Goal: Task Accomplishment & Management: Manage account settings

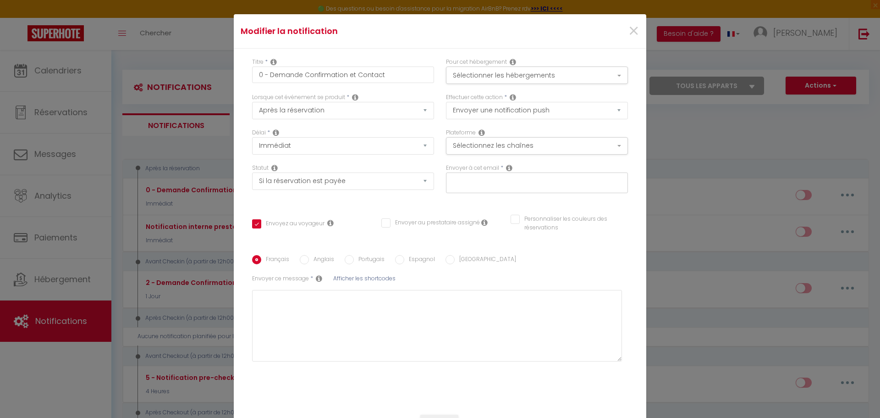
select select "notification"
select select "if_booking_is_paid"
click at [628, 27] on span "×" at bounding box center [633, 30] width 11 height 27
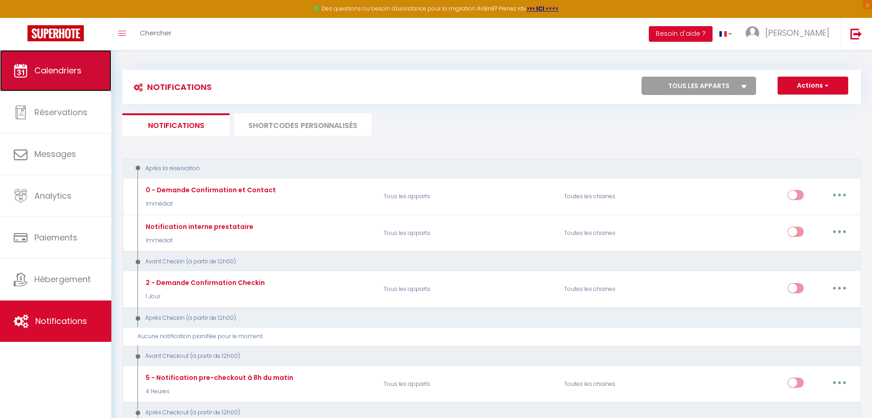
click at [50, 67] on span "Calendriers" at bounding box center [57, 70] width 47 height 11
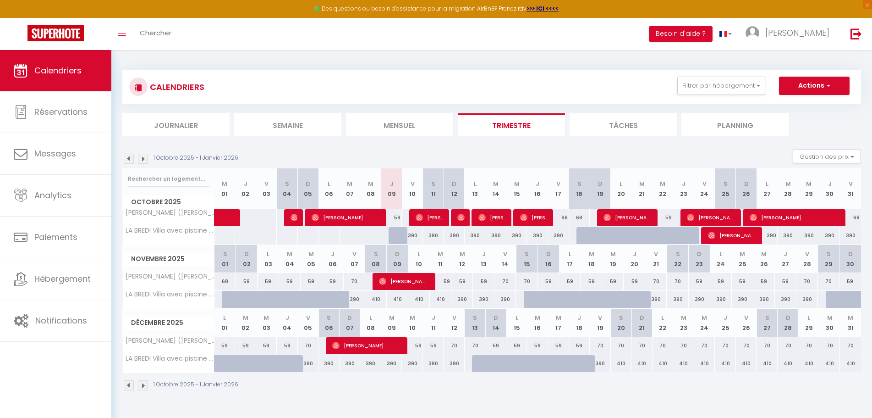
click at [382, 126] on li "Mensuel" at bounding box center [399, 124] width 107 height 22
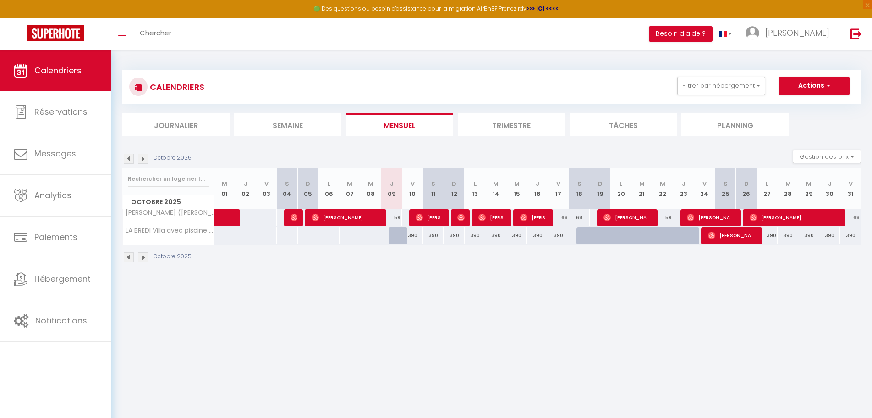
click at [297, 123] on li "Semaine" at bounding box center [287, 124] width 107 height 22
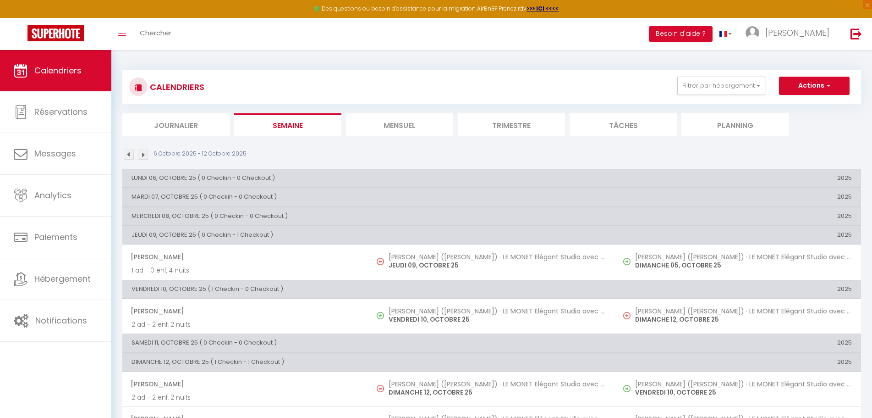
click at [370, 126] on li "Mensuel" at bounding box center [399, 124] width 107 height 22
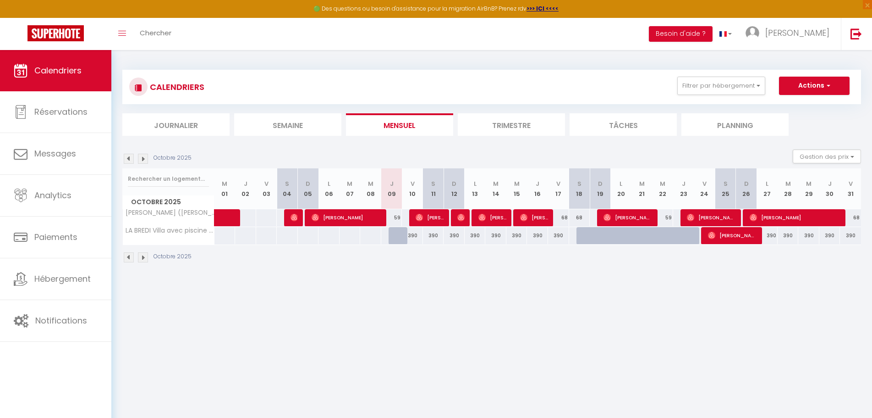
click at [391, 216] on div "59" at bounding box center [391, 217] width 21 height 17
type input "59"
type input "Jeu 09 Octobre 2025"
type input "Ven 10 Octobre 2025"
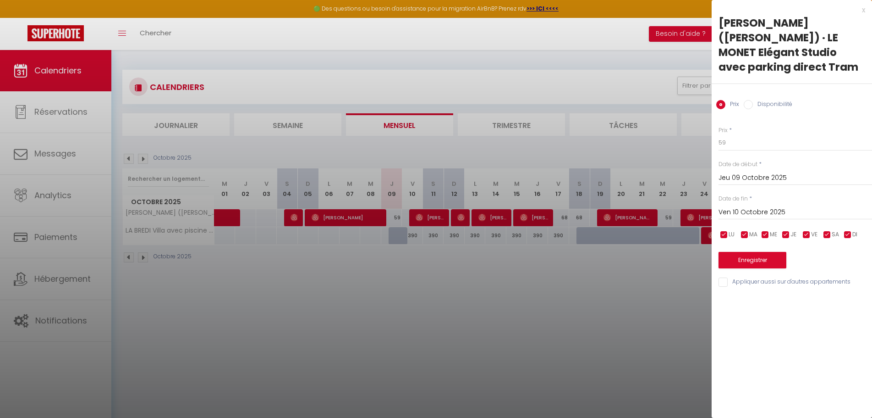
click at [808, 230] on input "checkbox" at bounding box center [806, 234] width 9 height 9
checkbox input "false"
click at [827, 230] on input "checkbox" at bounding box center [827, 234] width 9 height 9
checkbox input "false"
click at [788, 206] on input "Ven 10 Octobre 2025" at bounding box center [796, 212] width 154 height 12
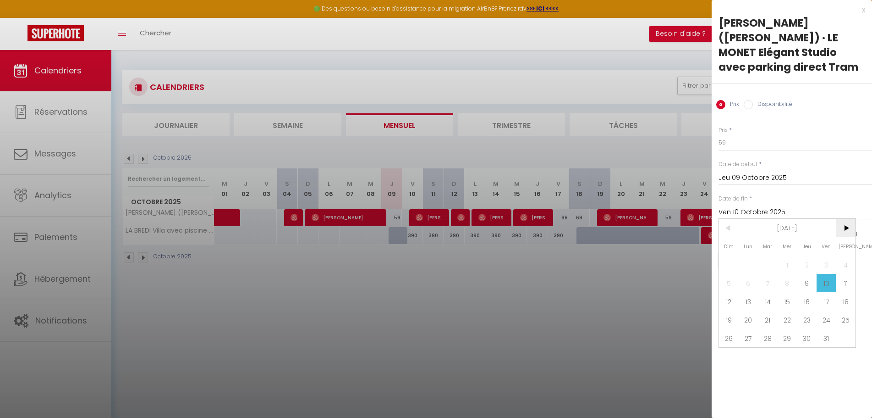
click at [850, 219] on span ">" at bounding box center [846, 228] width 20 height 18
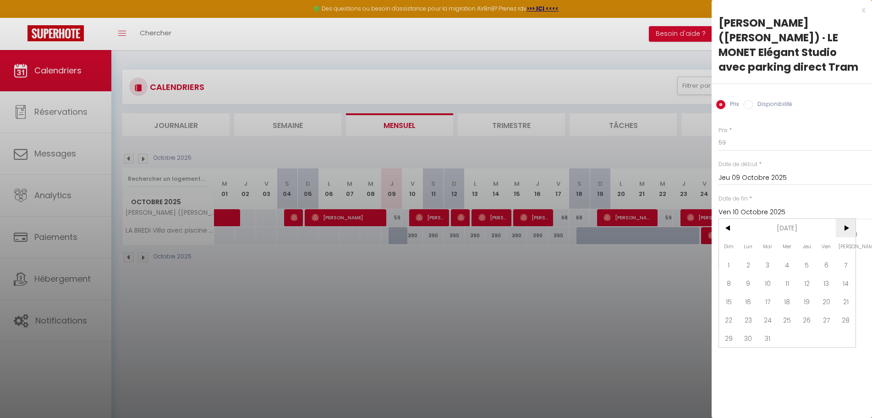
click at [850, 219] on span ">" at bounding box center [846, 228] width 20 height 18
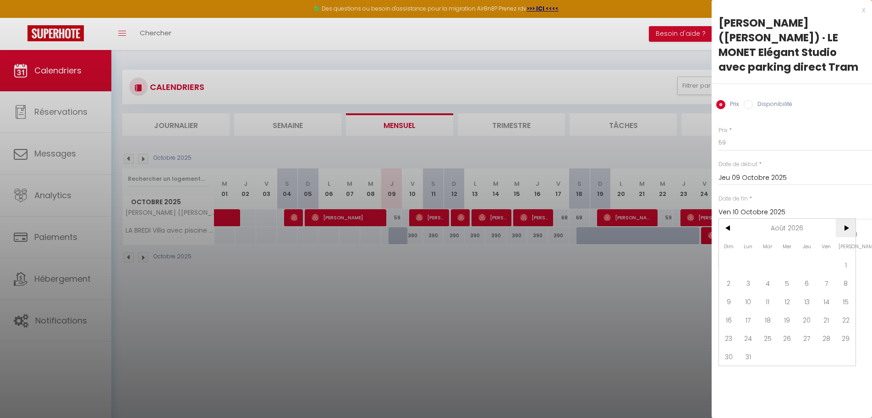
click at [850, 219] on span ">" at bounding box center [846, 228] width 20 height 18
click at [804, 329] on span "31" at bounding box center [807, 338] width 20 height 18
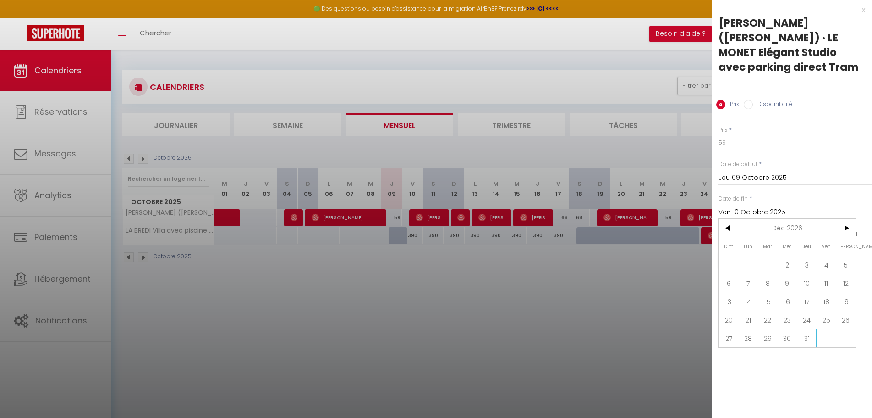
type input "Jeu 31 Décembre 2026"
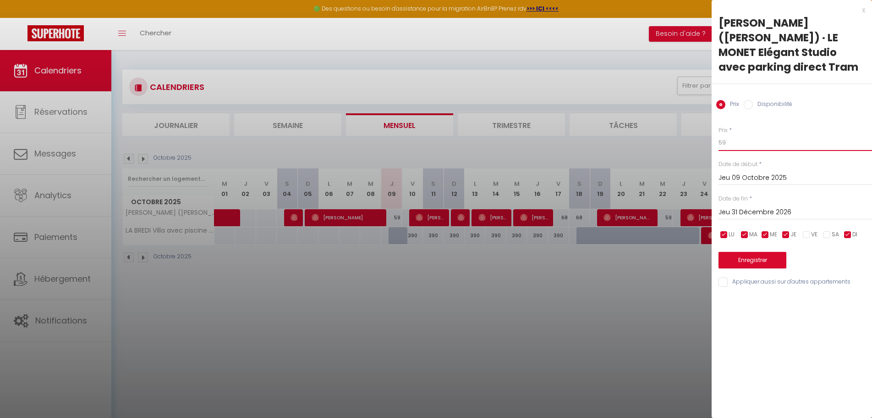
click at [758, 134] on input "59" at bounding box center [796, 142] width 154 height 16
drag, startPoint x: 737, startPoint y: 128, endPoint x: 753, endPoint y: 129, distance: 15.6
click at [691, 126] on body "🟢 Des questions ou besoin d'assistance pour la migration AirBnB? Prenez rdv >>>…" at bounding box center [436, 259] width 872 height 418
type input "5"
type input "75"
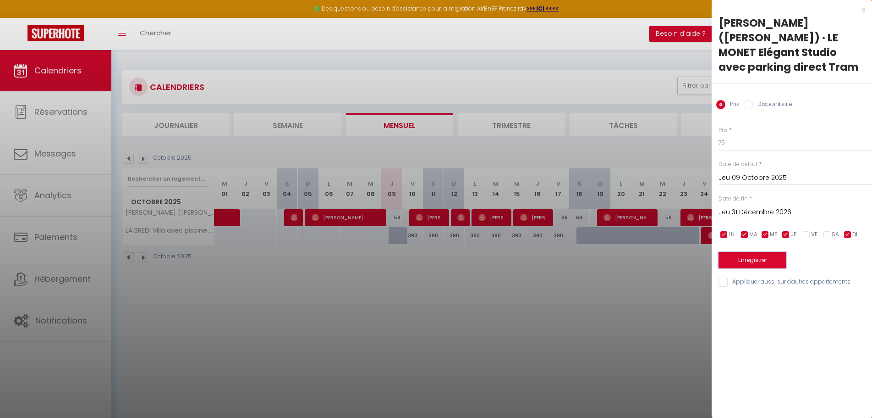
click at [756, 252] on button "Enregistrer" at bounding box center [753, 260] width 68 height 16
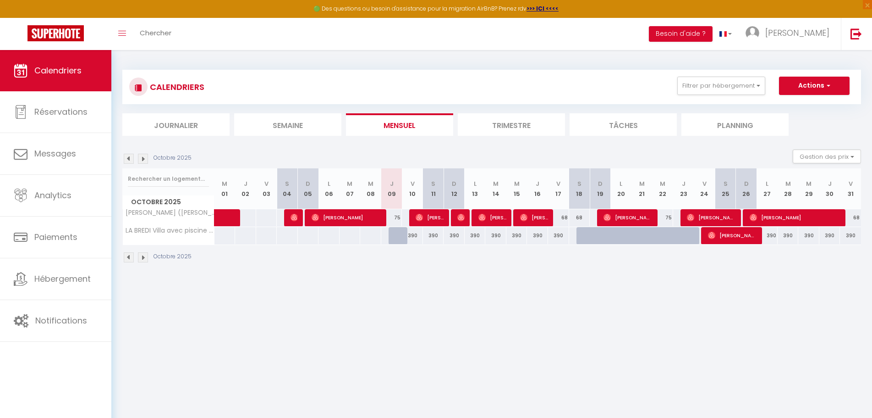
click at [394, 217] on div "75" at bounding box center [391, 217] width 21 height 17
type input "75"
type input "Jeu 09 Octobre 2025"
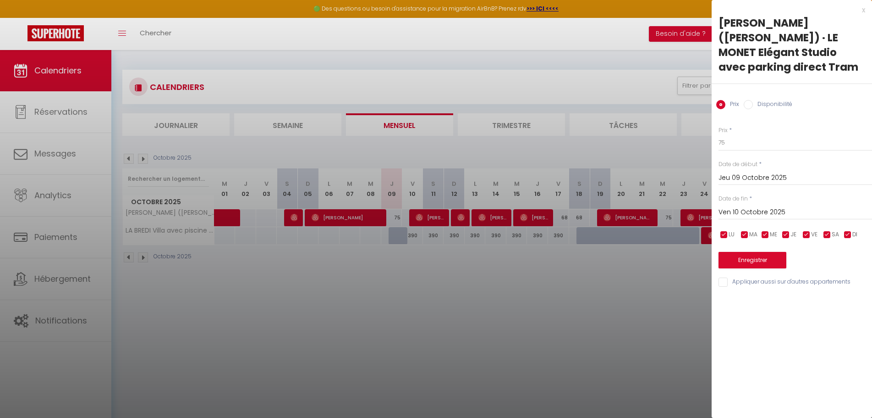
click at [793, 206] on input "Ven 10 Octobre 2025" at bounding box center [796, 212] width 154 height 12
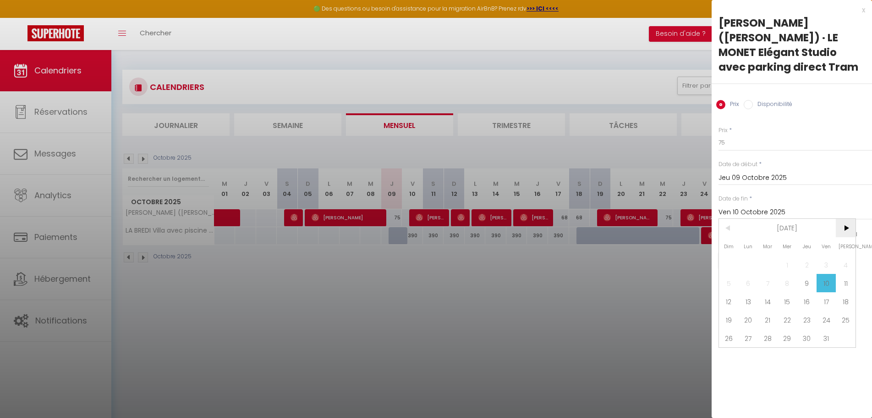
click at [841, 219] on span ">" at bounding box center [846, 228] width 20 height 18
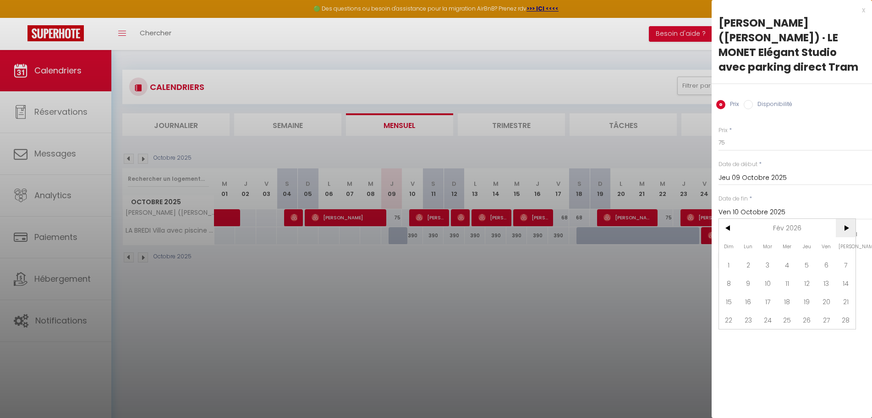
click at [841, 219] on span ">" at bounding box center [846, 228] width 20 height 18
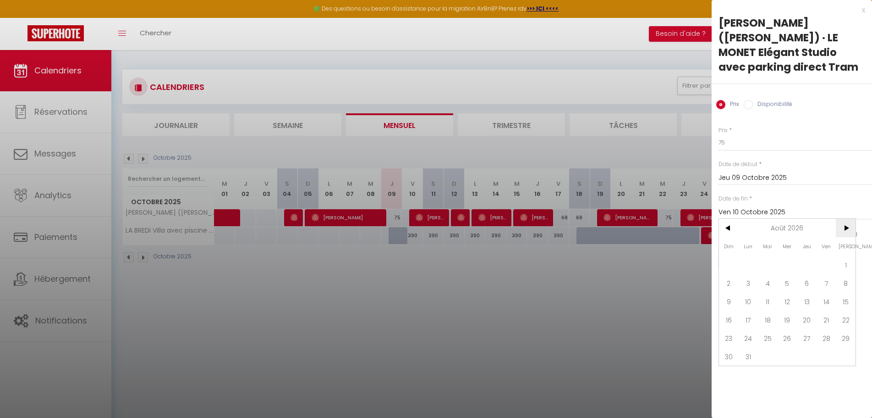
click at [841, 219] on span ">" at bounding box center [846, 228] width 20 height 18
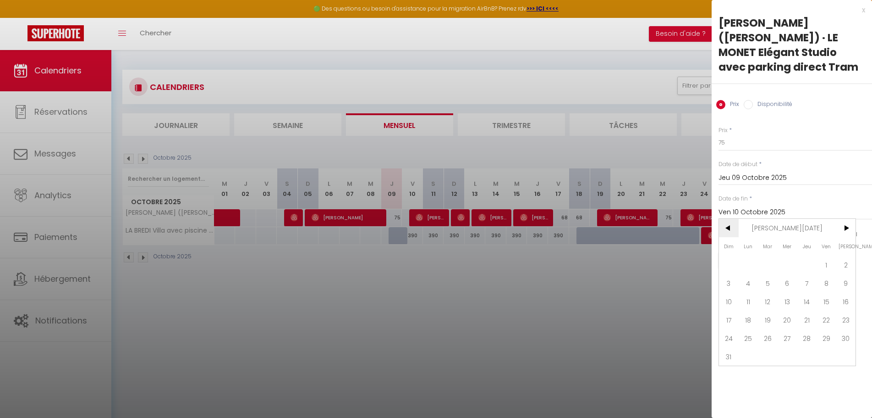
click at [728, 219] on span "<" at bounding box center [729, 228] width 20 height 18
click at [803, 329] on span "31" at bounding box center [807, 338] width 20 height 18
type input "Jeu 31 Décembre 2026"
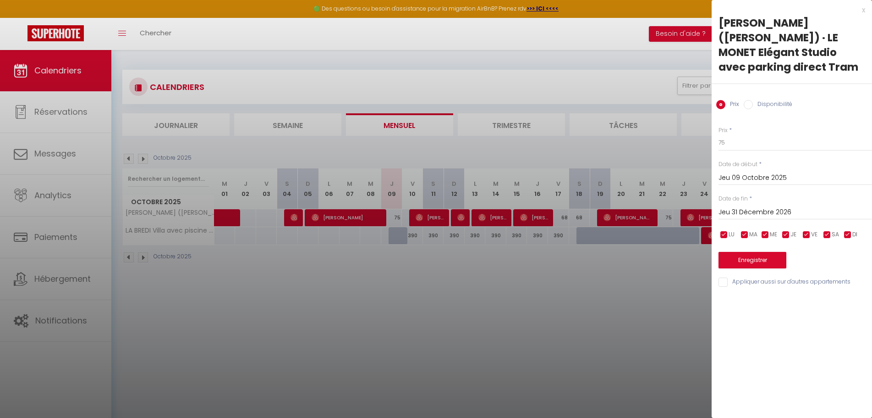
click at [819, 314] on div "x [PERSON_NAME] ([PERSON_NAME]) · LE MONET Elégant Studio avec parking direct T…" at bounding box center [792, 209] width 160 height 418
click at [752, 134] on input "75" at bounding box center [796, 142] width 154 height 16
drag, startPoint x: 727, startPoint y: 128, endPoint x: 700, endPoint y: 128, distance: 27.0
click at [700, 128] on body "🟢 Des questions ou besoin d'assistance pour la migration AirBnB? Prenez rdv >>>…" at bounding box center [436, 259] width 872 height 418
type input "7"
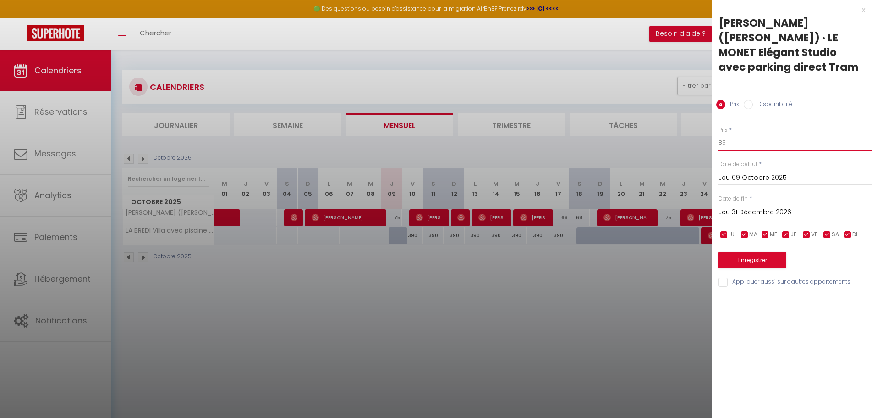
type input "85"
click at [723, 230] on input "checkbox" at bounding box center [724, 234] width 9 height 9
checkbox input "false"
click at [743, 230] on input "checkbox" at bounding box center [744, 234] width 9 height 9
checkbox input "false"
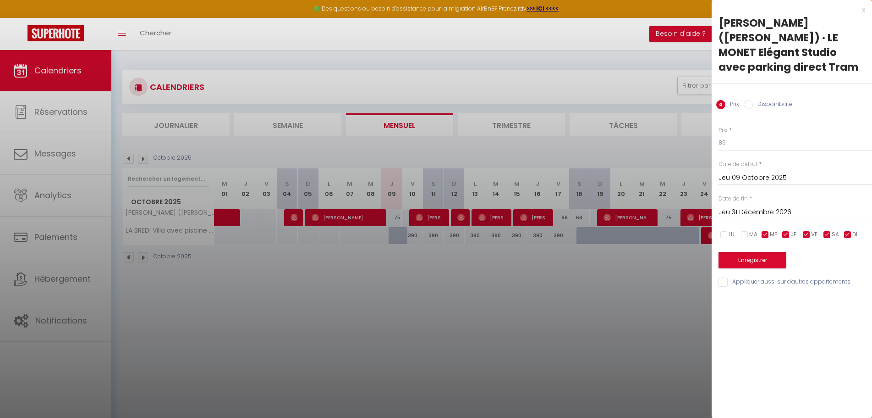
click at [764, 230] on input "checkbox" at bounding box center [765, 234] width 9 height 9
checkbox input "false"
click at [786, 230] on input "checkbox" at bounding box center [785, 234] width 9 height 9
checkbox input "false"
click at [847, 230] on input "checkbox" at bounding box center [847, 234] width 9 height 9
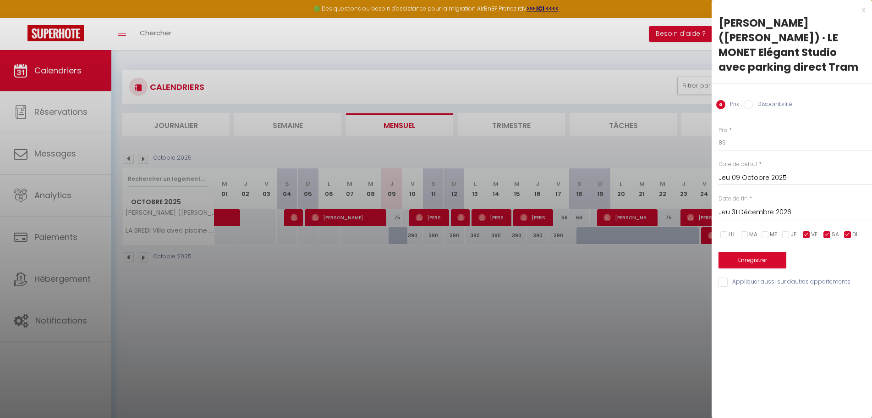
checkbox input "false"
click at [798, 335] on div "x [PERSON_NAME] ([PERSON_NAME]) · LE MONET Elégant Studio avec parking direct T…" at bounding box center [792, 209] width 160 height 418
click at [763, 252] on button "Enregistrer" at bounding box center [753, 260] width 68 height 16
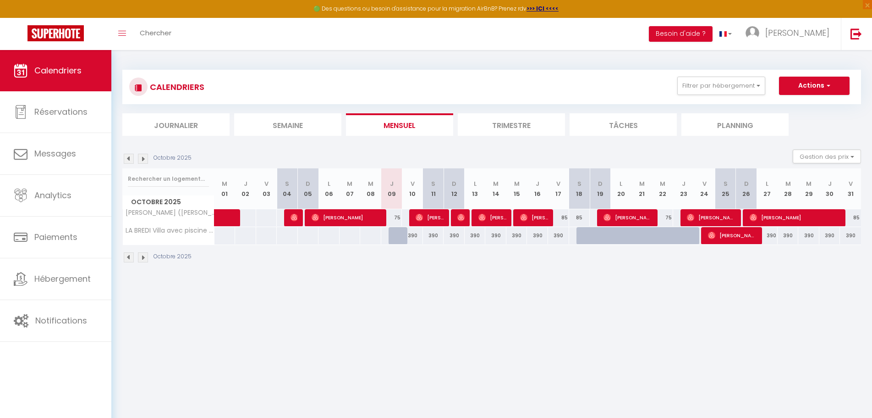
click at [394, 297] on body "🟢 Des questions ou besoin d'assistance pour la migration AirBnB? Prenez rdv >>>…" at bounding box center [436, 259] width 872 height 418
click at [393, 238] on div at bounding box center [399, 235] width 21 height 17
type input "390"
type input "Jeu 09 Octobre 2025"
type input "Ven 10 Octobre 2025"
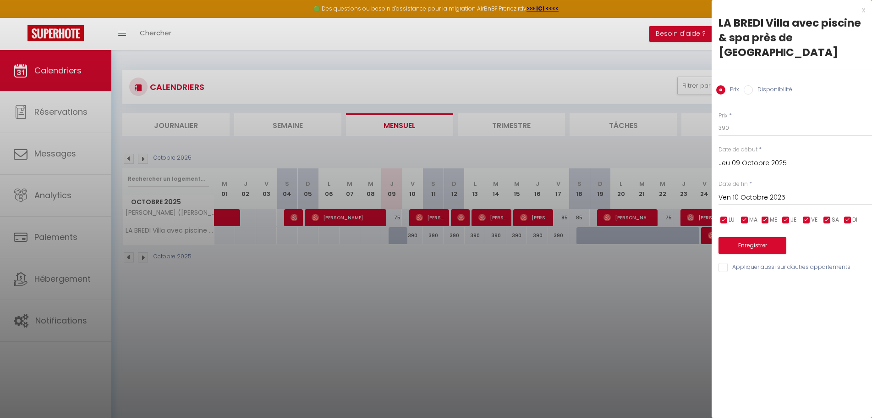
click at [809, 192] on input "Ven 10 Octobre 2025" at bounding box center [796, 198] width 154 height 12
click at [864, 6] on div "x" at bounding box center [789, 10] width 154 height 11
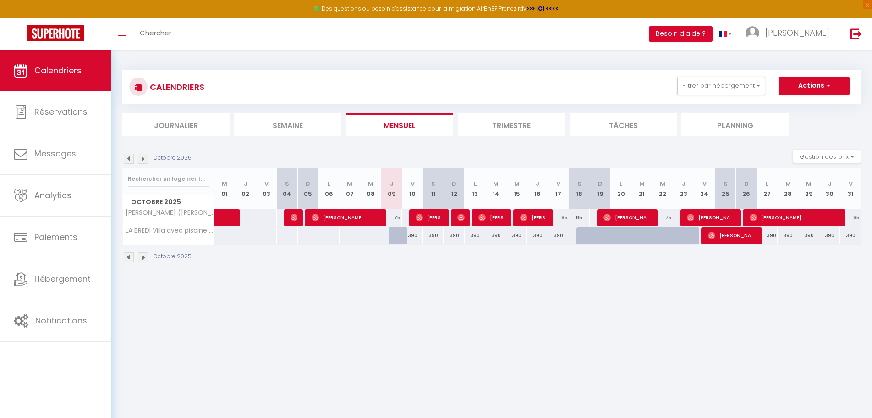
click at [395, 236] on div at bounding box center [399, 235] width 21 height 17
type input "390"
type input "Jeu 09 Octobre 2025"
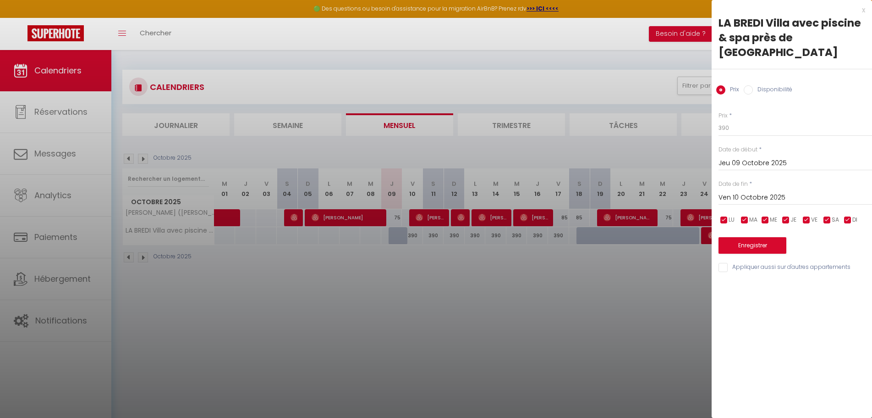
click at [797, 192] on input "Ven 10 Octobre 2025" at bounding box center [796, 198] width 154 height 12
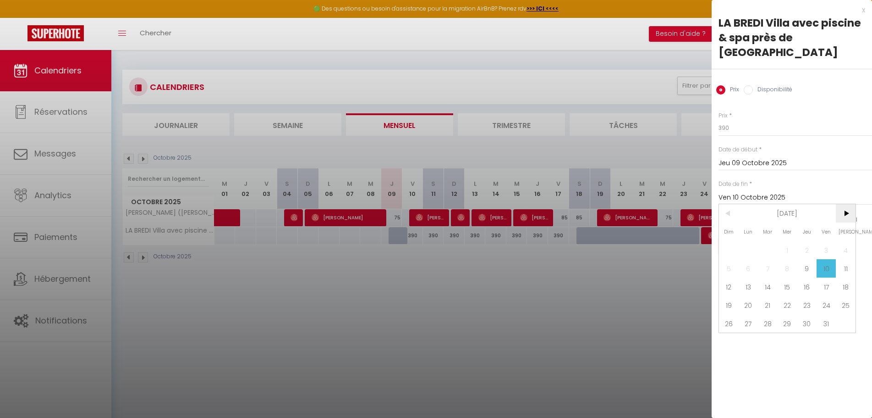
click at [852, 204] on span ">" at bounding box center [846, 213] width 20 height 18
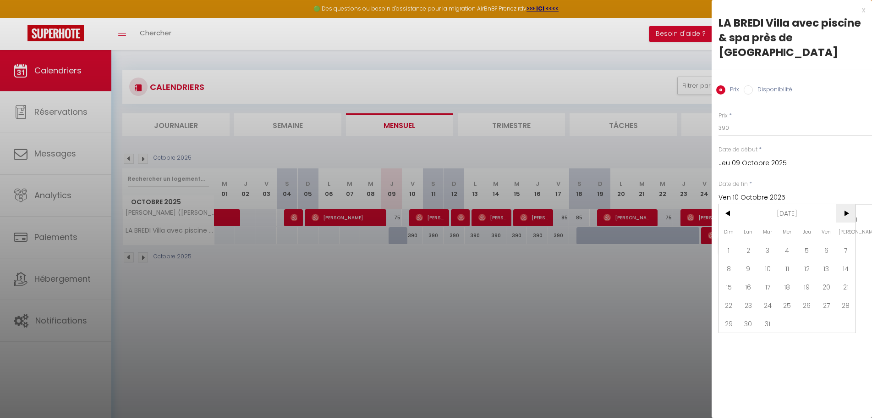
click at [852, 204] on span ">" at bounding box center [846, 213] width 20 height 18
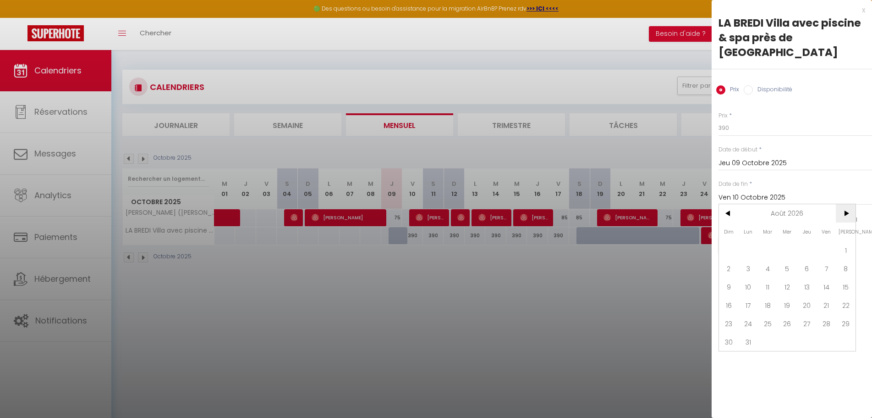
click at [852, 204] on span ">" at bounding box center [846, 213] width 20 height 18
click at [808, 314] on span "31" at bounding box center [807, 323] width 20 height 18
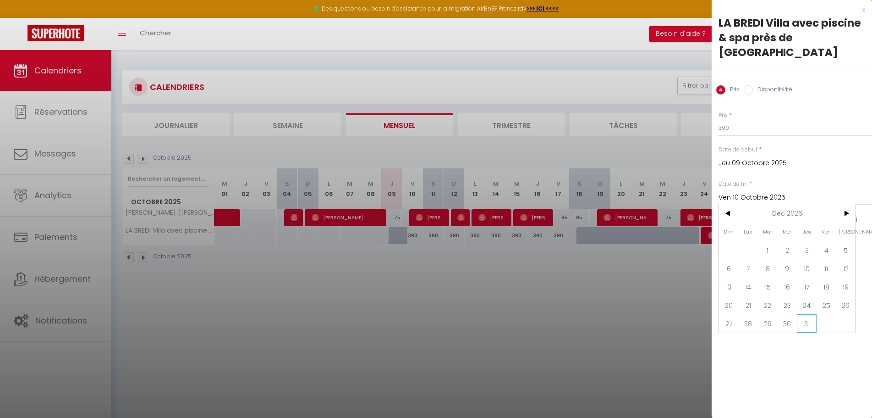
type input "Jeu 31 Décembre 2026"
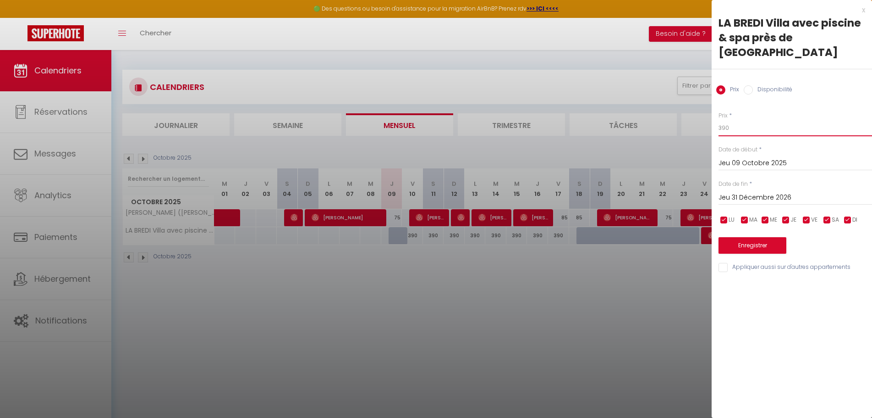
click at [751, 120] on input "390" at bounding box center [796, 128] width 154 height 16
drag, startPoint x: 732, startPoint y: 112, endPoint x: 699, endPoint y: 109, distance: 33.6
click at [699, 109] on body "🟢 Des questions ou besoin d'assistance pour la migration AirBnB? Prenez rdv >>>…" at bounding box center [436, 259] width 872 height 418
type input "3"
type input "487"
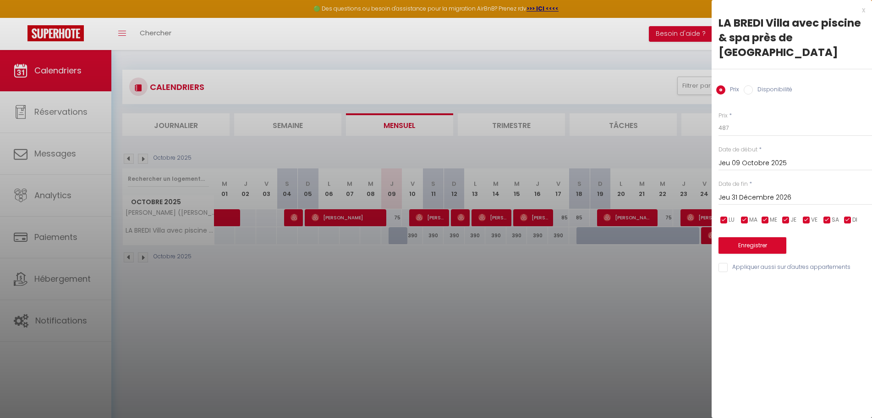
click at [791, 304] on div "x LA BREDI Villa avec piscine & spa près de Bordeaux Prix Disponibilité Prix * …" at bounding box center [792, 209] width 160 height 418
click at [769, 237] on button "Enregistrer" at bounding box center [753, 245] width 68 height 16
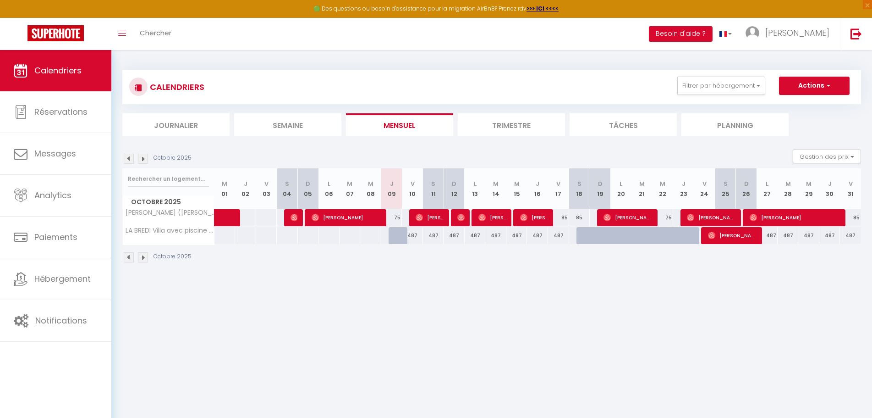
click at [518, 123] on li "Trimestre" at bounding box center [511, 124] width 107 height 22
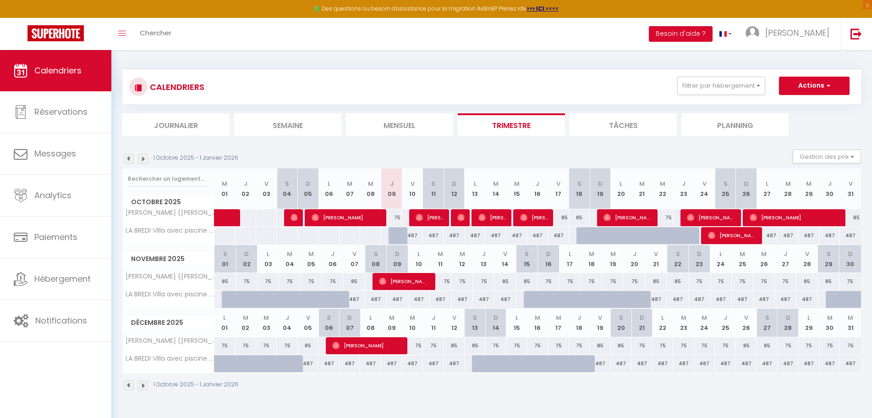
click at [599, 363] on div "487" at bounding box center [600, 363] width 21 height 17
type input "487"
type input "Ven 19 Décembre 2025"
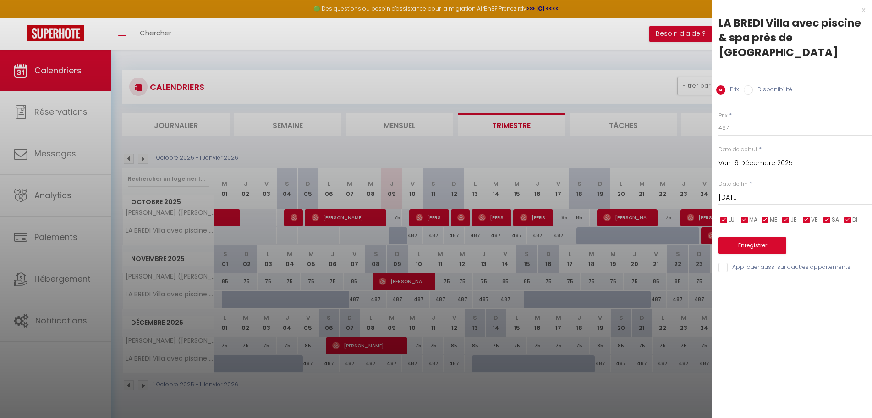
click at [822, 192] on input "[DATE]" at bounding box center [796, 198] width 154 height 12
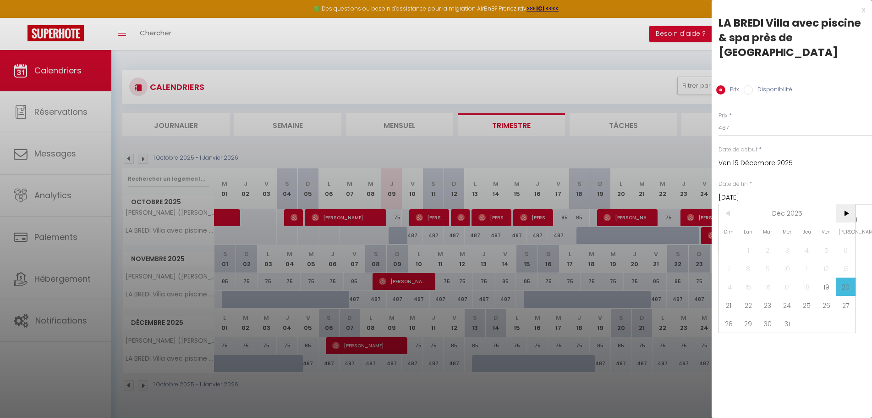
click at [847, 204] on span ">" at bounding box center [846, 213] width 20 height 18
click at [731, 259] on span "4" at bounding box center [729, 268] width 20 height 18
type input "Dim 04 Janvier 2026"
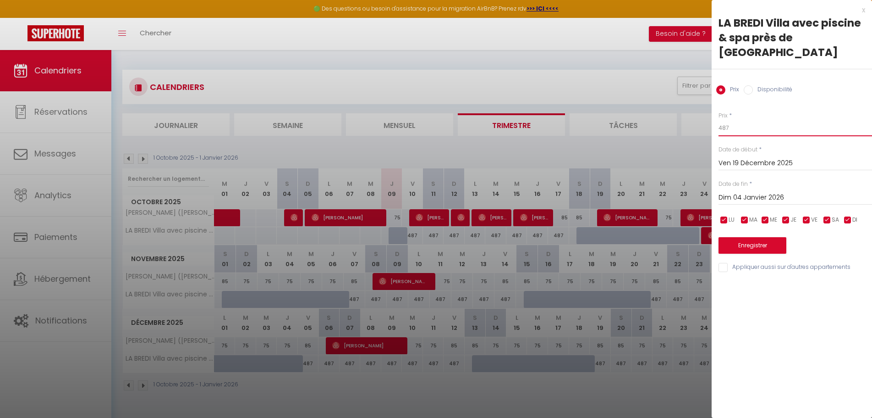
drag, startPoint x: 742, startPoint y: 110, endPoint x: 708, endPoint y: 112, distance: 34.0
click at [708, 112] on body "🟢 Des questions ou besoin d'assistance pour la migration AirBnB? Prenez rdv >>>…" at bounding box center [436, 259] width 872 height 418
type input "4"
type input "509"
click at [798, 192] on input "Dim 04 Janvier 2026" at bounding box center [796, 198] width 154 height 12
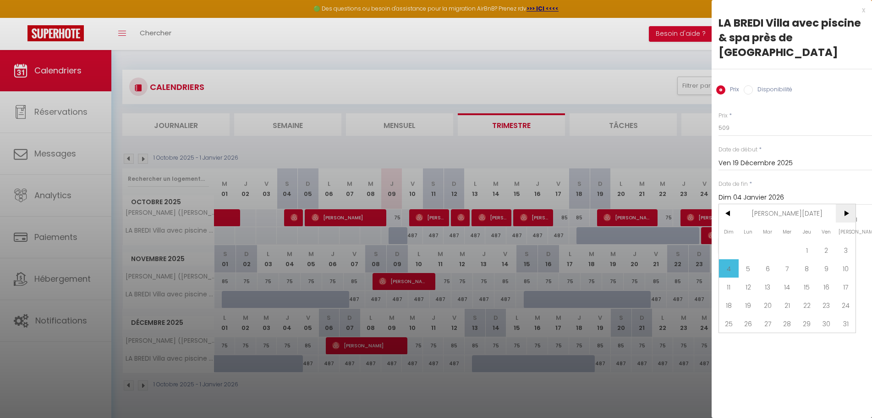
click at [847, 204] on span ">" at bounding box center [846, 213] width 20 height 18
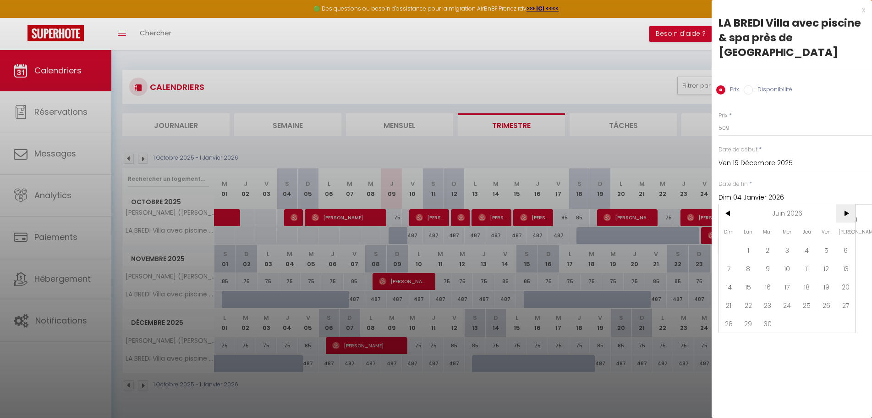
click at [847, 204] on span ">" at bounding box center [846, 213] width 20 height 18
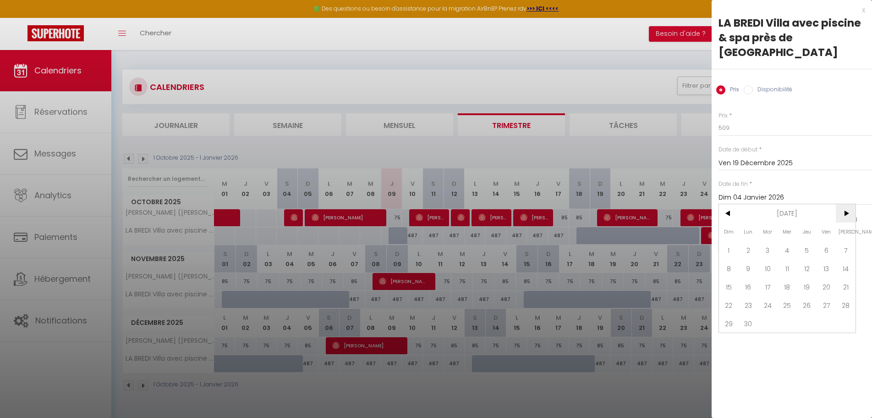
click at [847, 204] on span ">" at bounding box center [846, 213] width 20 height 18
click at [728, 204] on span "<" at bounding box center [729, 213] width 20 height 18
click at [805, 314] on span "31" at bounding box center [807, 323] width 20 height 18
type input "Jeu 31 Décembre 2026"
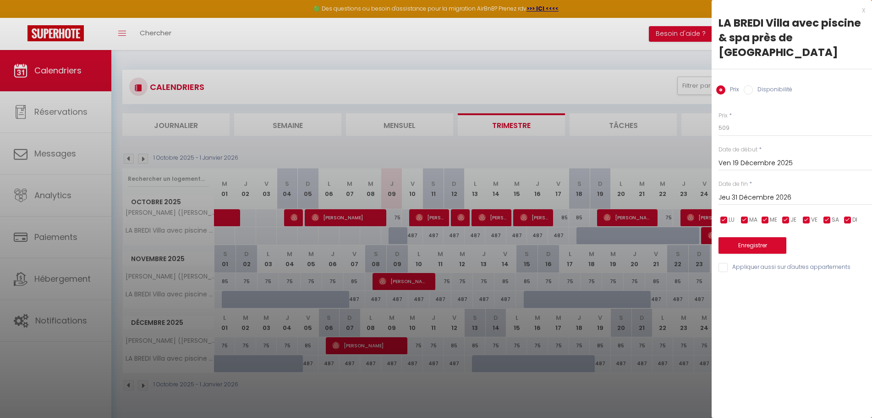
click at [805, 157] on input "Ven 19 Décembre 2025" at bounding box center [796, 163] width 154 height 12
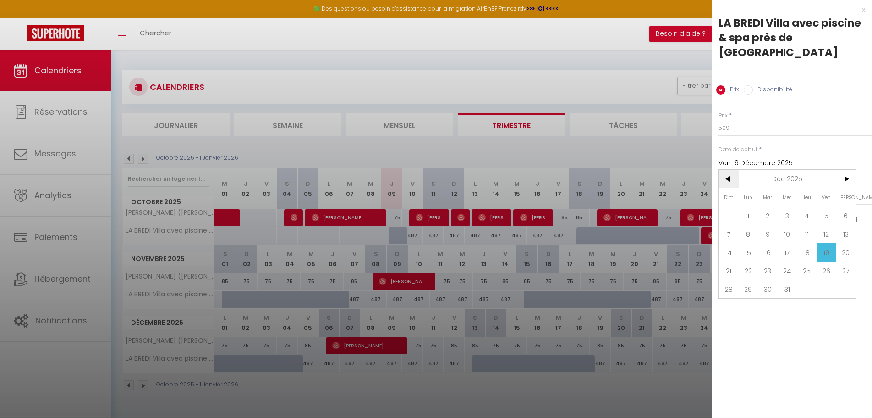
click at [728, 170] on span "<" at bounding box center [729, 179] width 20 height 18
click at [840, 170] on span ">" at bounding box center [846, 179] width 20 height 18
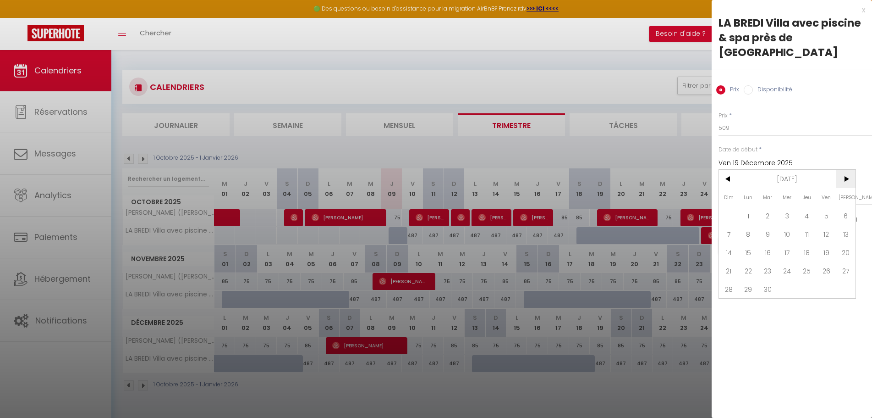
click at [840, 170] on span ">" at bounding box center [846, 179] width 20 height 18
click at [810, 225] on span "9" at bounding box center [807, 234] width 20 height 18
type input "Jeu 09 Octobre 2025"
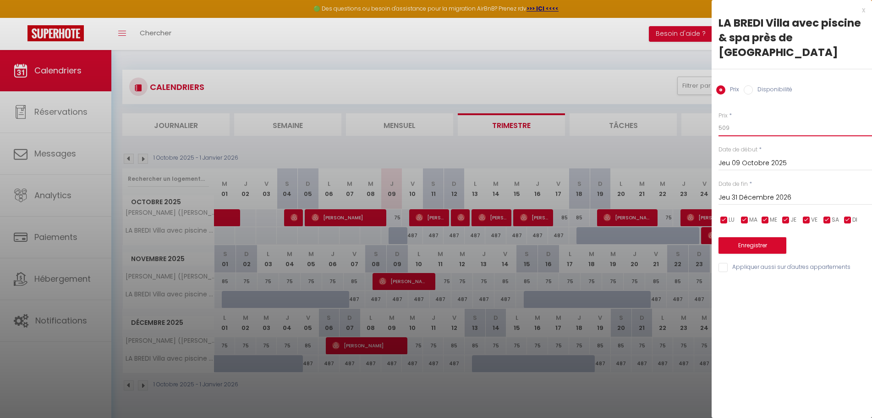
click at [744, 120] on input "509" at bounding box center [796, 128] width 154 height 16
drag, startPoint x: 735, startPoint y: 113, endPoint x: 712, endPoint y: 110, distance: 22.7
click at [711, 110] on body "🟢 Des questions ou besoin d'assistance pour la migration AirBnB? Prenez rdv >>>…" at bounding box center [436, 259] width 872 height 418
click at [742, 120] on input "509" at bounding box center [796, 128] width 154 height 16
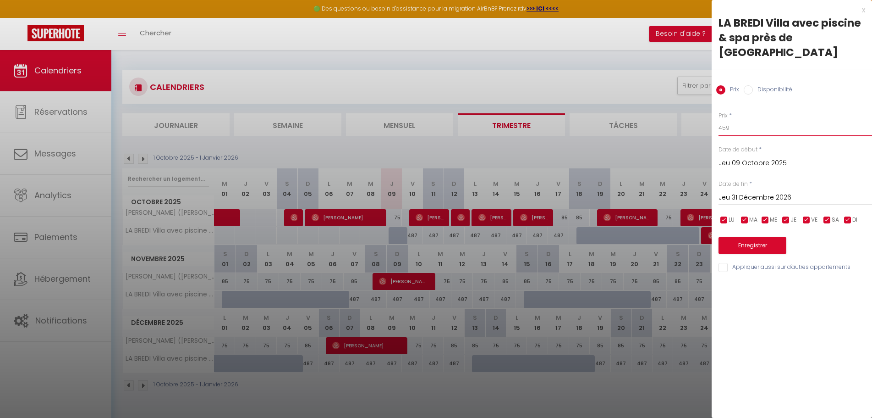
type input "459"
click at [780, 111] on div "Prix * 459" at bounding box center [796, 123] width 154 height 25
click at [837, 84] on div "Prix Disponibilité" at bounding box center [792, 84] width 160 height 31
click at [764, 237] on button "Enregistrer" at bounding box center [753, 245] width 68 height 16
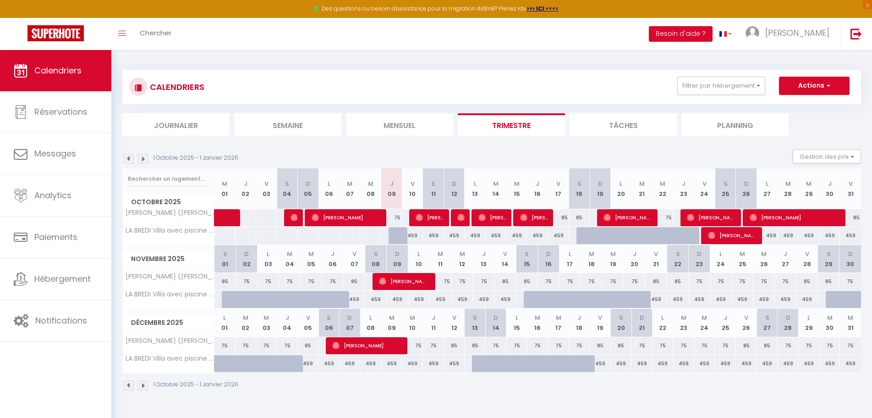
click at [434, 363] on div "459" at bounding box center [433, 363] width 21 height 17
type input "459"
type input "Jeu 11 Décembre 2025"
type input "Ven 12 Décembre 2025"
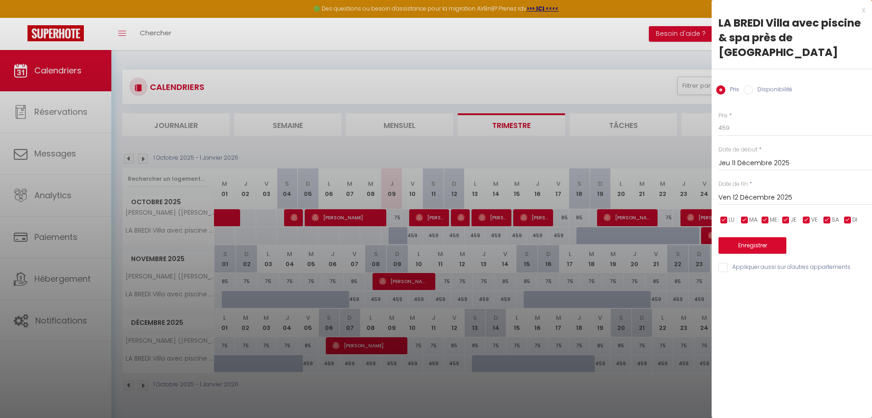
click at [797, 157] on input "Jeu 11 Décembre 2025" at bounding box center [796, 163] width 154 height 12
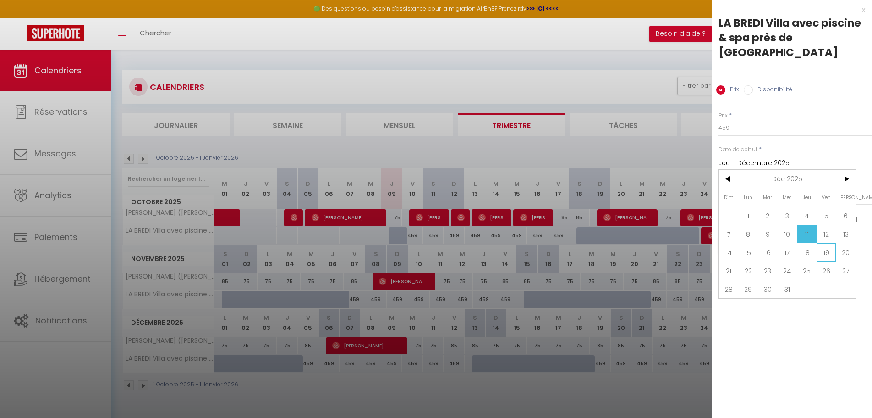
click at [826, 243] on span "19" at bounding box center [827, 252] width 20 height 18
type input "Ven 19 Décembre 2025"
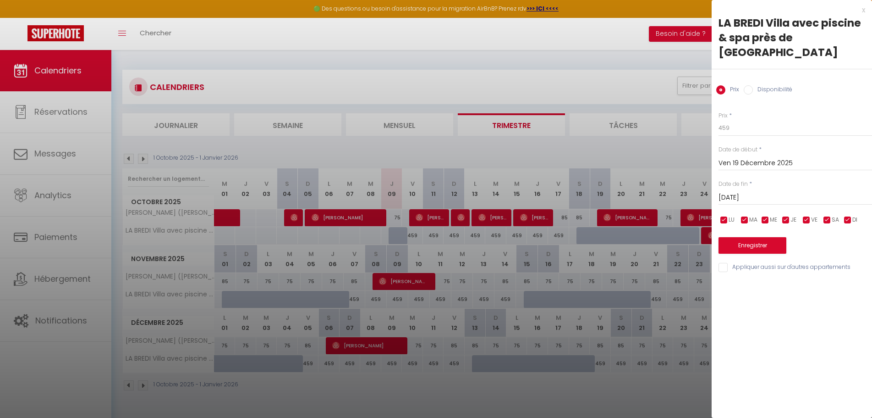
click at [799, 192] on input "[DATE]" at bounding box center [796, 198] width 154 height 12
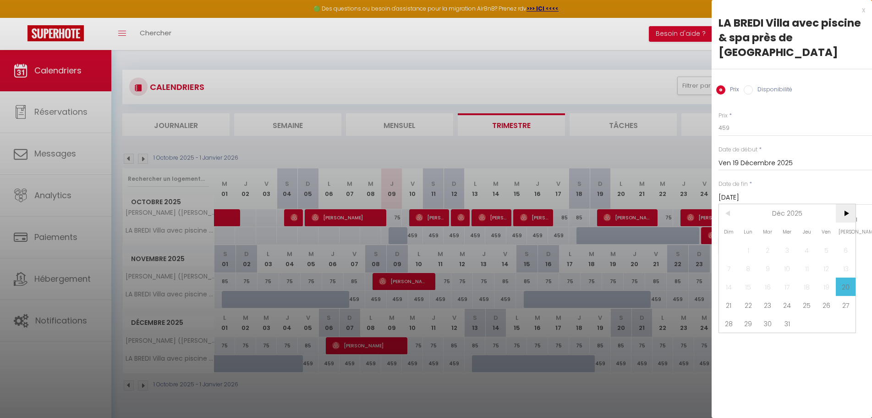
click at [845, 204] on span ">" at bounding box center [846, 213] width 20 height 18
click at [730, 259] on span "4" at bounding box center [729, 268] width 20 height 18
type input "Dim 04 Janvier 2026"
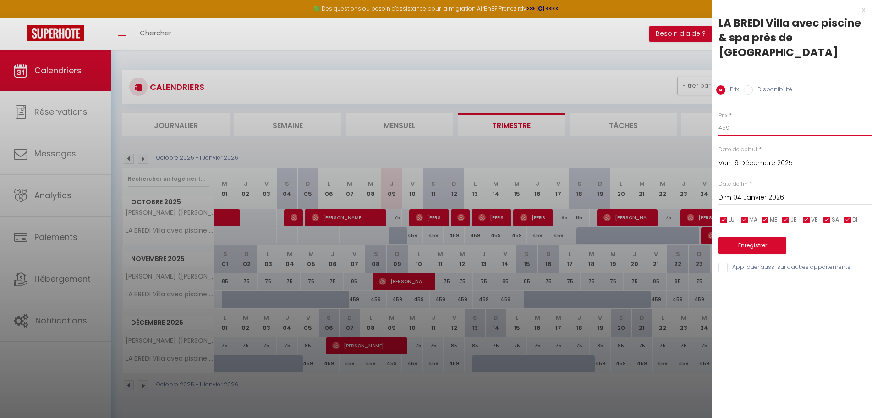
click at [738, 120] on input "459" at bounding box center [796, 128] width 154 height 16
drag, startPoint x: 739, startPoint y: 114, endPoint x: 701, endPoint y: 109, distance: 38.4
click at [701, 109] on body "🟢 Des questions ou besoin d'assistance pour la migration AirBnB? Prenez rdv >>>…" at bounding box center [436, 259] width 872 height 418
drag, startPoint x: 730, startPoint y: 113, endPoint x: 715, endPoint y: 113, distance: 14.7
click at [715, 113] on div "Prix * 459 Statut * Disponible Indisponible Date de début * [DATE] < [DATE] > D…" at bounding box center [792, 186] width 160 height 173
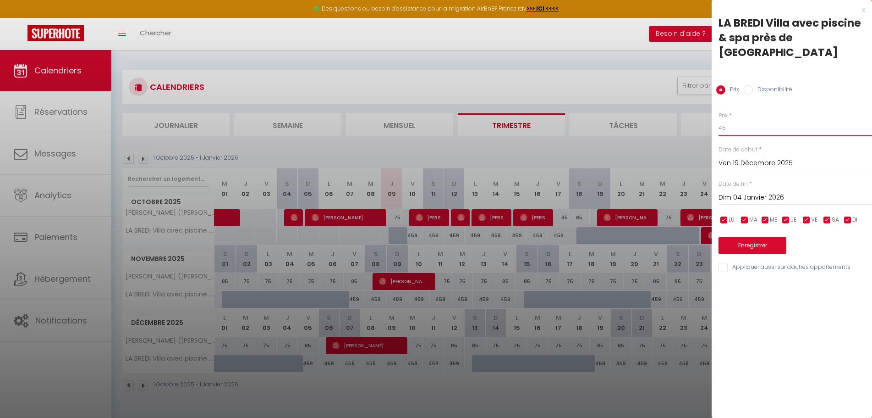
type input "4"
click at [793, 296] on div "x LA BREDI Villa avec piscine & spa près de Bordeaux Prix Disponibilité Prix * …" at bounding box center [792, 209] width 160 height 418
drag, startPoint x: 745, startPoint y: 110, endPoint x: 694, endPoint y: 110, distance: 51.3
click at [694, 110] on body "🟢 Des questions ou besoin d'assistance pour la migration AirBnB? Prenez rdv >>>…" at bounding box center [436, 259] width 872 height 418
type input "4"
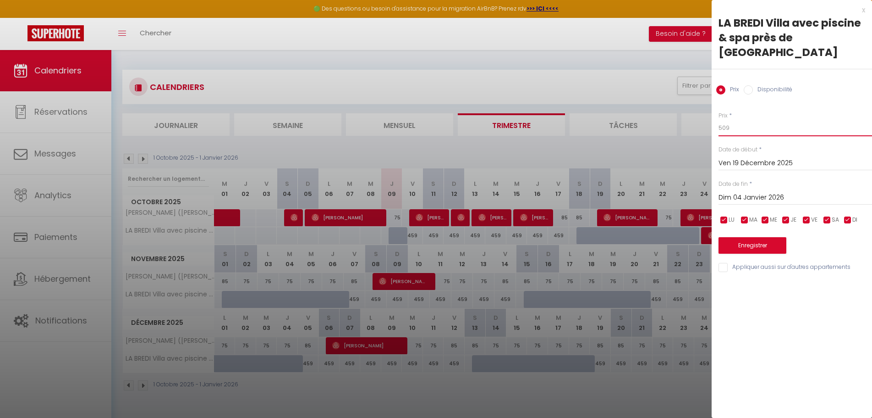
type input "509"
click at [820, 293] on div "x LA BREDI Villa avec piscine & spa près de Bordeaux Prix Disponibilité Prix * …" at bounding box center [792, 209] width 160 height 418
click at [755, 237] on button "Enregistrer" at bounding box center [753, 245] width 68 height 16
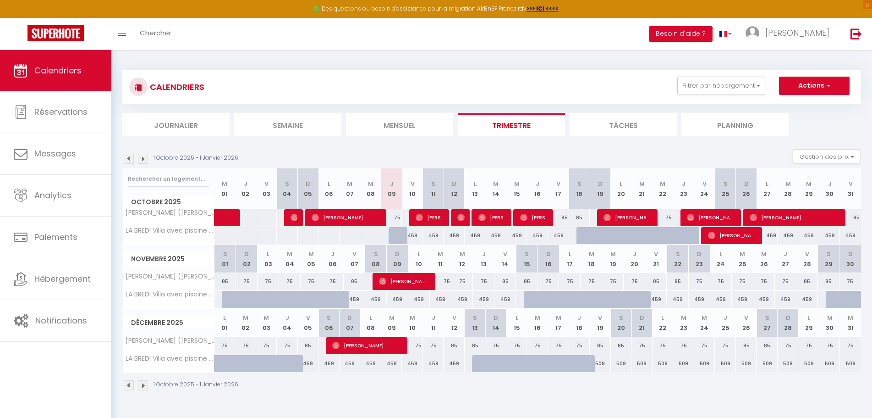
click at [142, 158] on img at bounding box center [143, 159] width 10 height 10
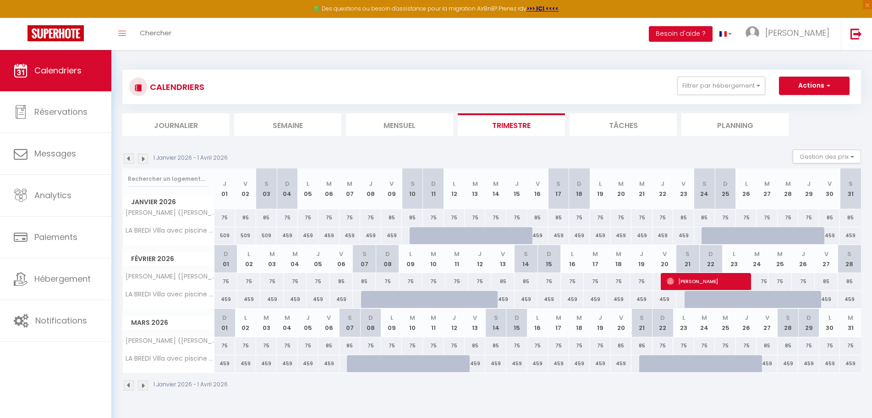
click at [142, 158] on img at bounding box center [143, 159] width 10 height 10
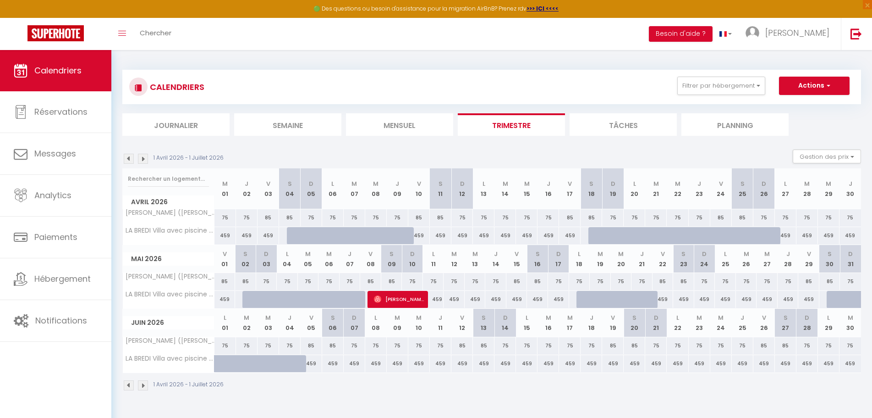
click at [144, 157] on img at bounding box center [143, 159] width 10 height 10
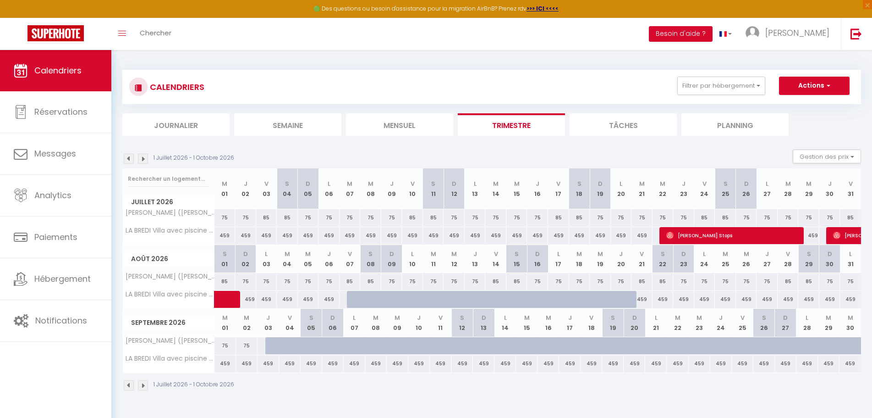
click at [224, 235] on div "459" at bounding box center [224, 235] width 21 height 17
type input "459"
type input "Mer 01 Juillet 2026"
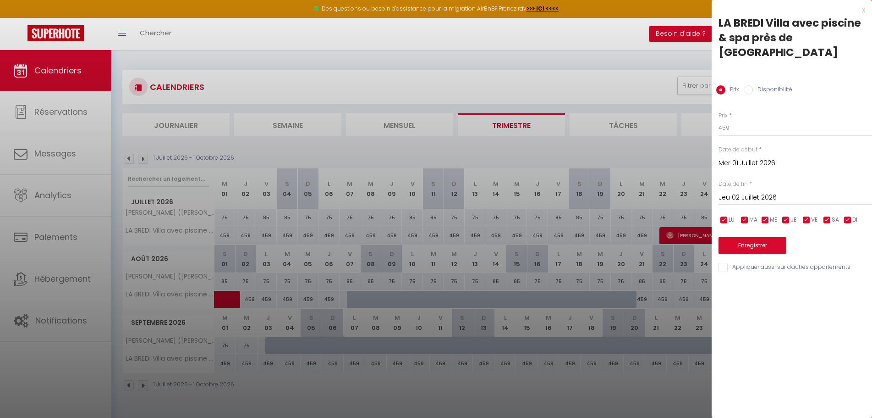
click at [786, 192] on input "Jeu 02 Juillet 2026" at bounding box center [796, 198] width 154 height 12
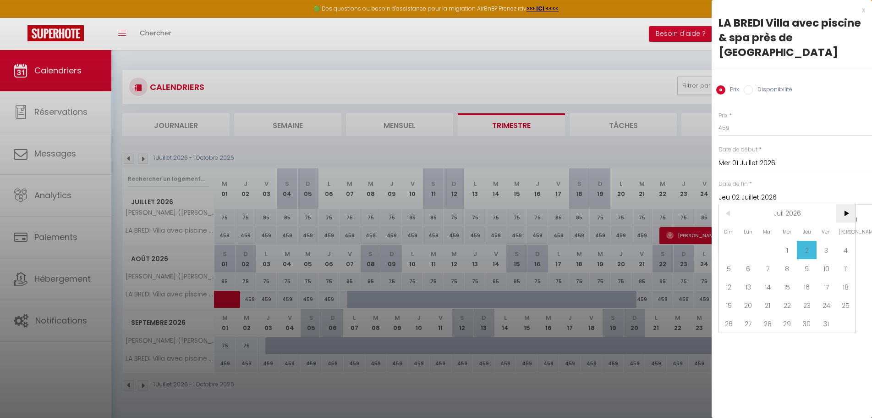
click at [849, 204] on span ">" at bounding box center [846, 213] width 20 height 18
click at [753, 332] on span "31" at bounding box center [749, 341] width 20 height 18
type input "Lun 31 Août 2026"
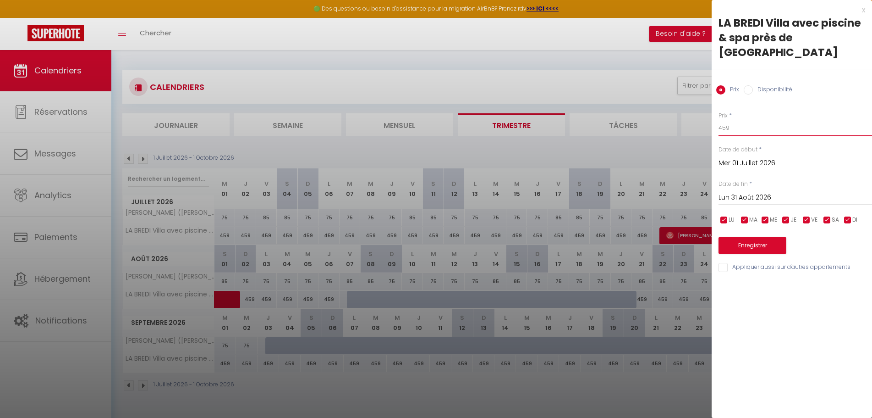
click at [737, 120] on input "459" at bounding box center [796, 128] width 154 height 16
type input "509"
click at [797, 305] on div "x LA BREDI Villa avec piscine & spa près de Bordeaux Prix Disponibilité Prix * …" at bounding box center [792, 209] width 160 height 418
click at [753, 237] on button "Enregistrer" at bounding box center [753, 245] width 68 height 16
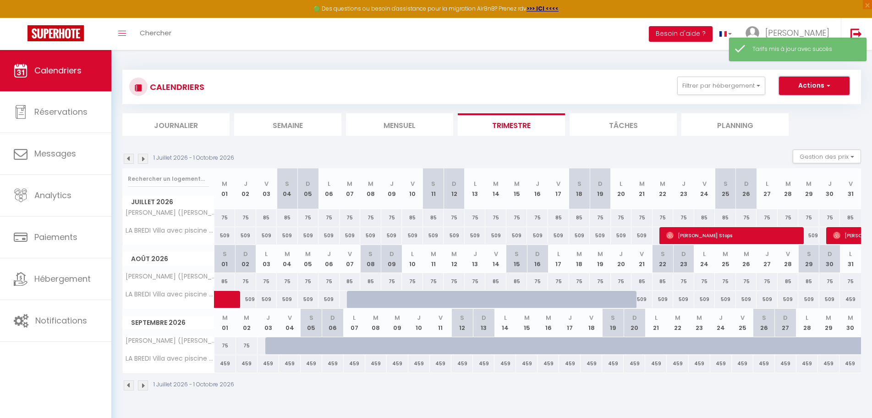
click at [831, 80] on button "Actions" at bounding box center [814, 86] width 71 height 18
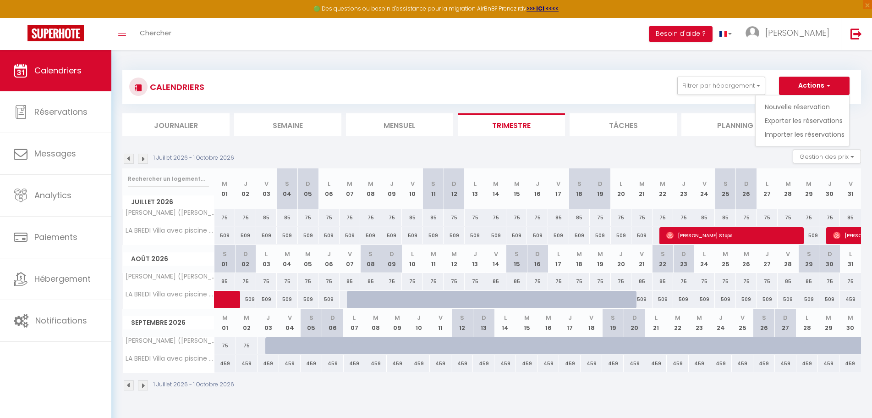
click at [529, 156] on div "1 Juillet 2026 - 1 Octobre 2026 Gestion des prix Nb Nuits minimum Règles Dispon…" at bounding box center [491, 158] width 739 height 19
click at [128, 158] on img at bounding box center [129, 159] width 10 height 10
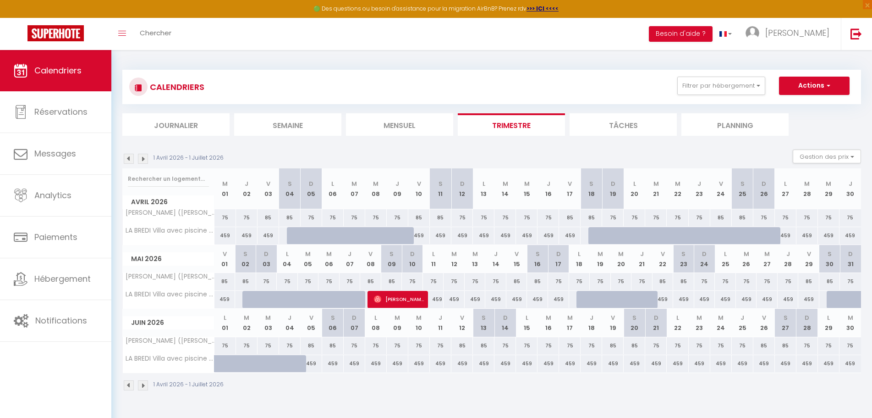
click at [129, 159] on img at bounding box center [129, 159] width 10 height 10
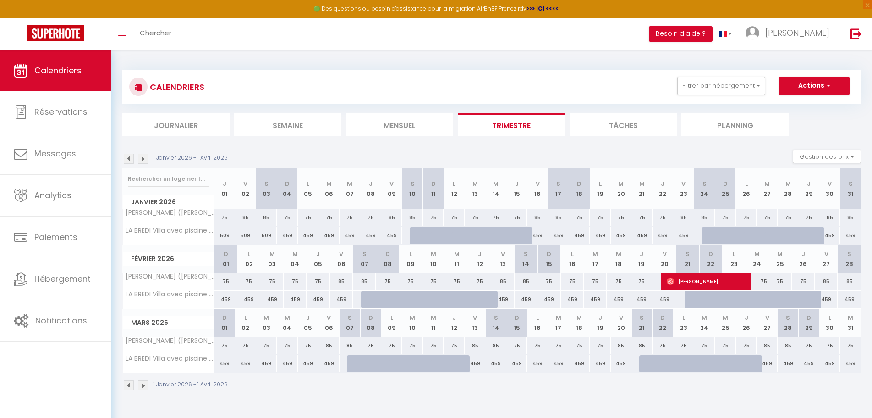
click at [129, 159] on img at bounding box center [129, 159] width 10 height 10
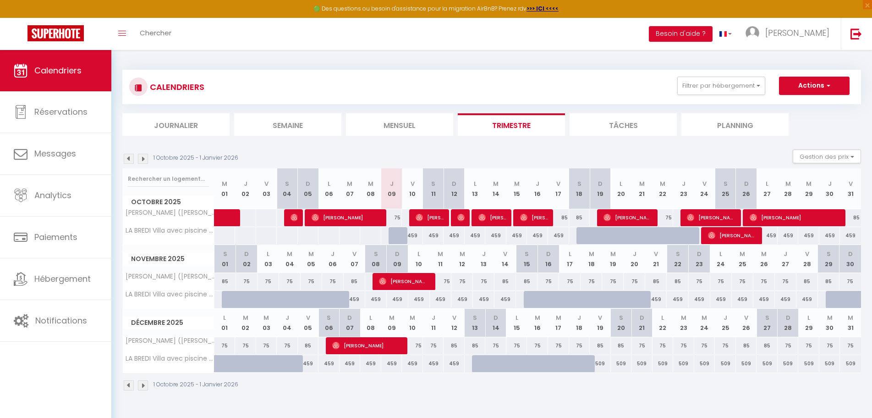
click at [129, 159] on img at bounding box center [129, 159] width 10 height 10
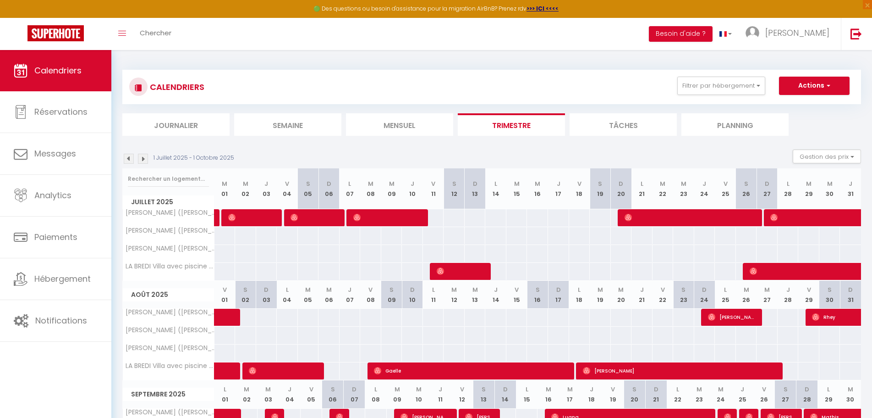
click at [129, 159] on img at bounding box center [129, 159] width 10 height 10
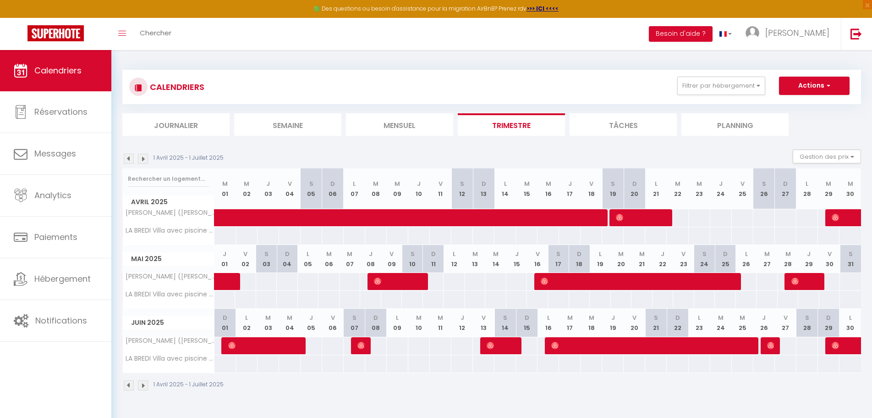
click at [129, 159] on img at bounding box center [129, 159] width 10 height 10
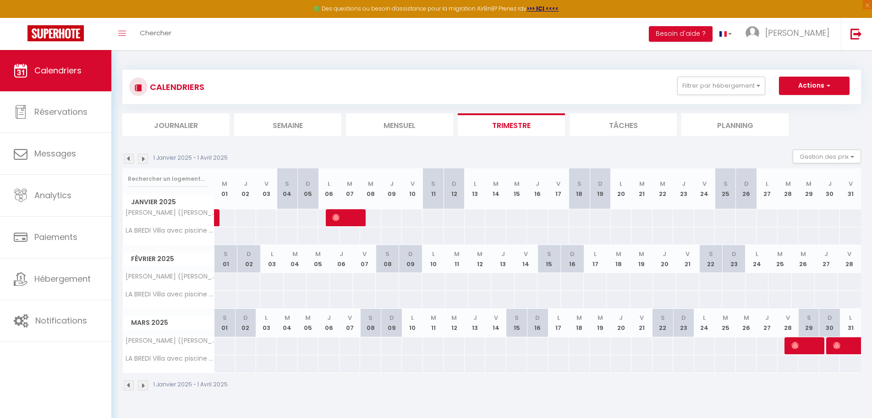
click at [129, 159] on img at bounding box center [129, 159] width 10 height 10
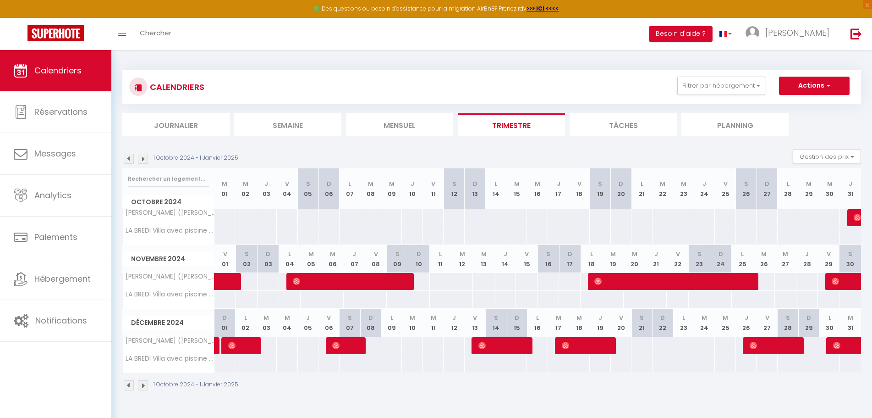
click at [129, 159] on img at bounding box center [129, 159] width 10 height 10
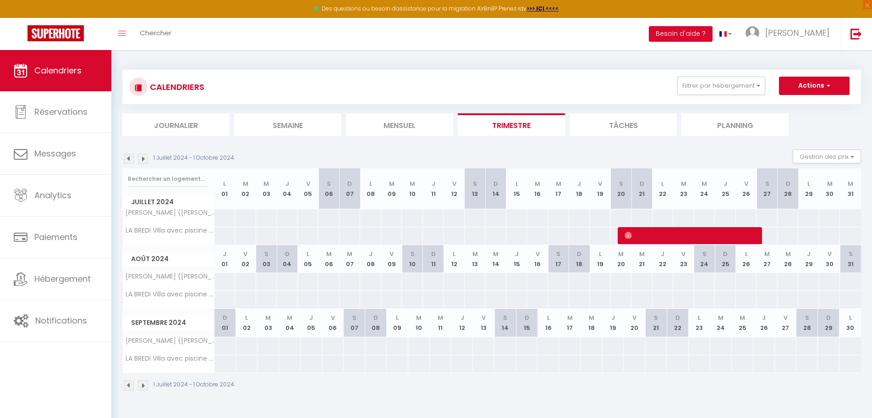
click at [129, 159] on img at bounding box center [129, 159] width 10 height 10
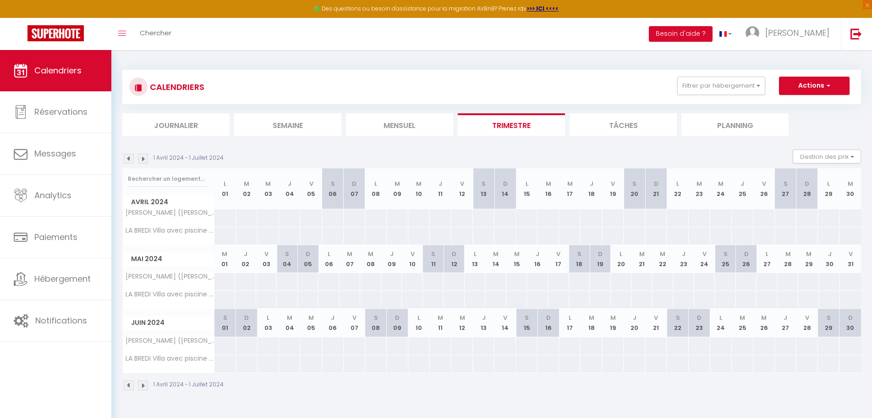
click at [139, 157] on img at bounding box center [143, 159] width 10 height 10
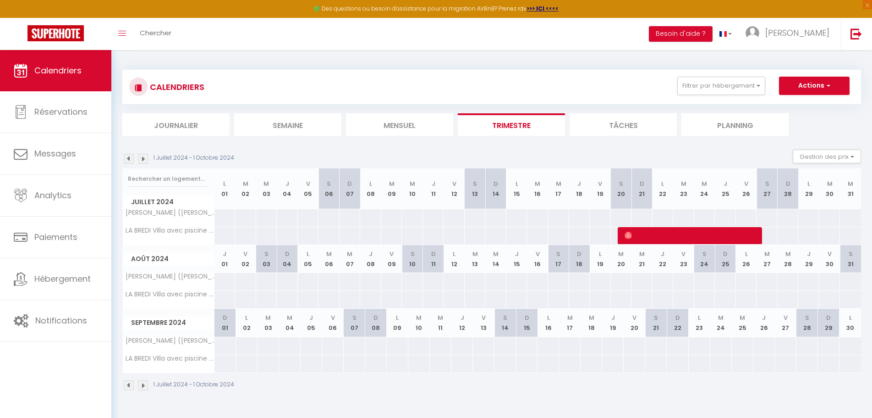
click at [140, 157] on img at bounding box center [143, 159] width 10 height 10
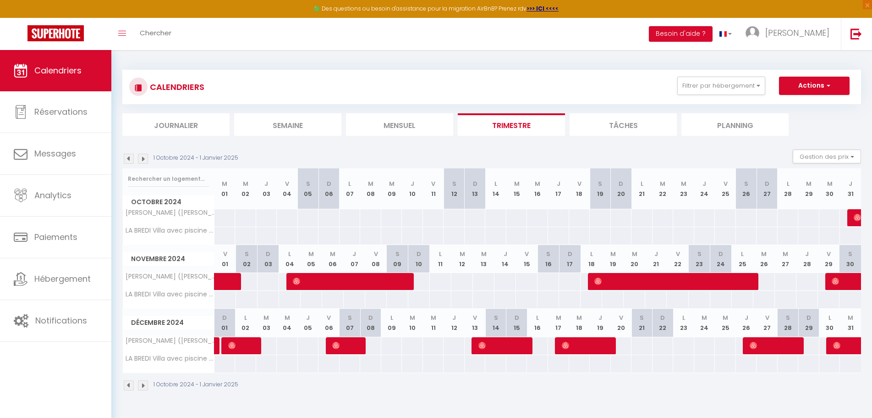
click at [140, 157] on img at bounding box center [143, 159] width 10 height 10
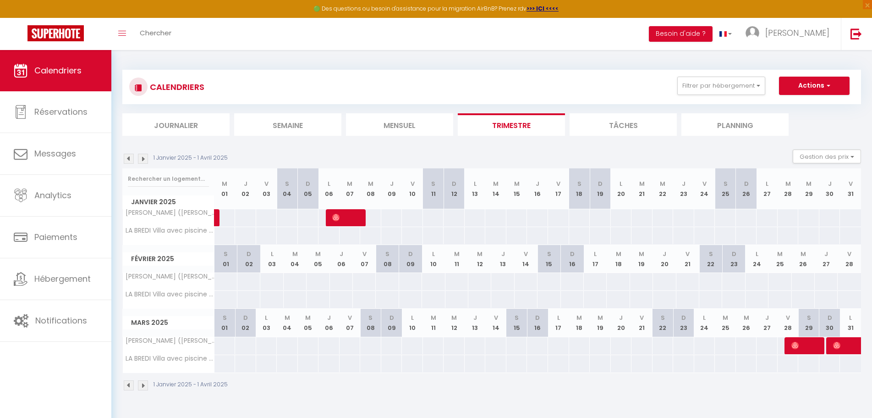
click at [140, 157] on img at bounding box center [143, 159] width 10 height 10
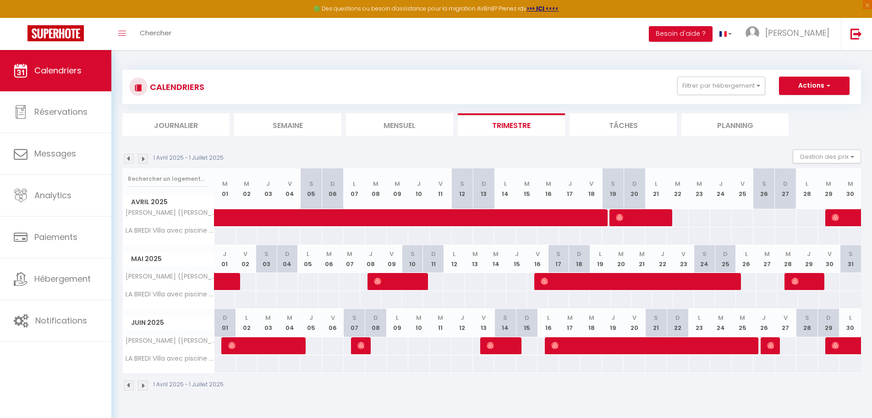
click at [129, 157] on img at bounding box center [129, 159] width 10 height 10
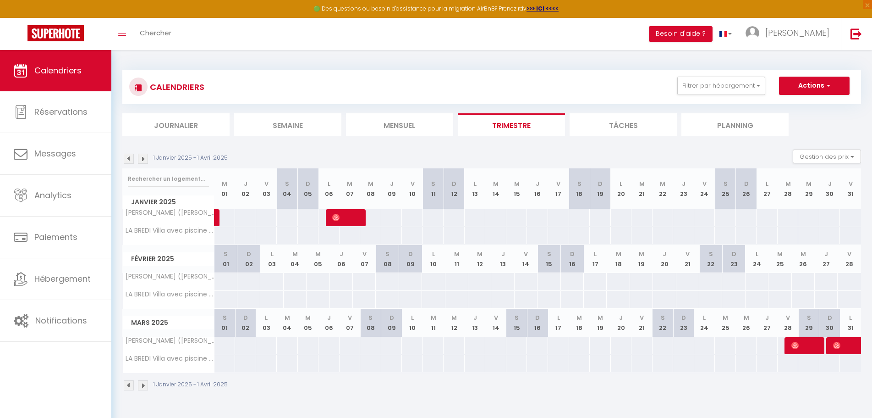
click at [145, 158] on img at bounding box center [143, 159] width 10 height 10
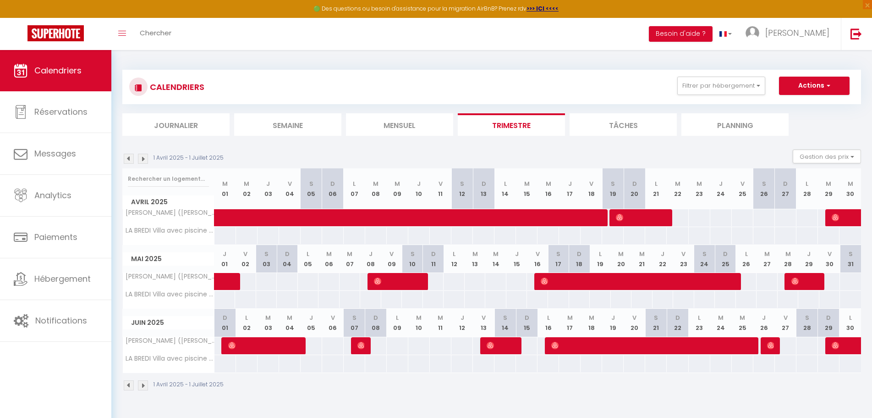
click at [145, 158] on img at bounding box center [143, 159] width 10 height 10
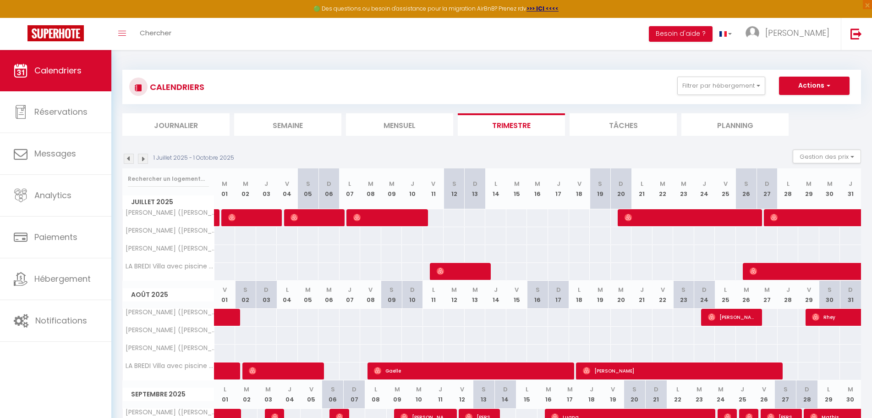
click at [145, 158] on img at bounding box center [143, 159] width 10 height 10
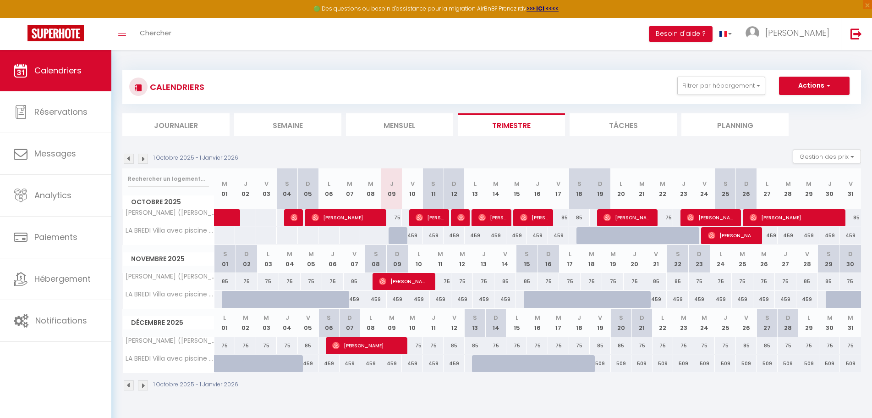
click at [401, 237] on div at bounding box center [399, 235] width 21 height 17
type input "459"
type input "Jeu 09 Octobre 2025"
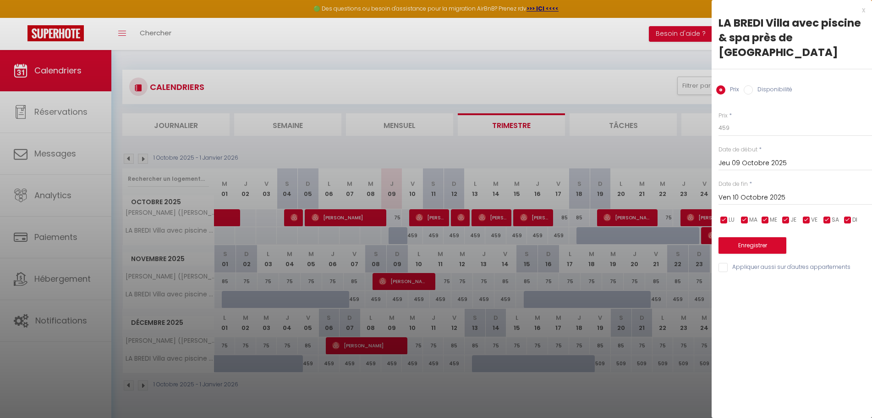
click at [808, 192] on input "Ven 10 Octobre 2025" at bounding box center [796, 198] width 154 height 12
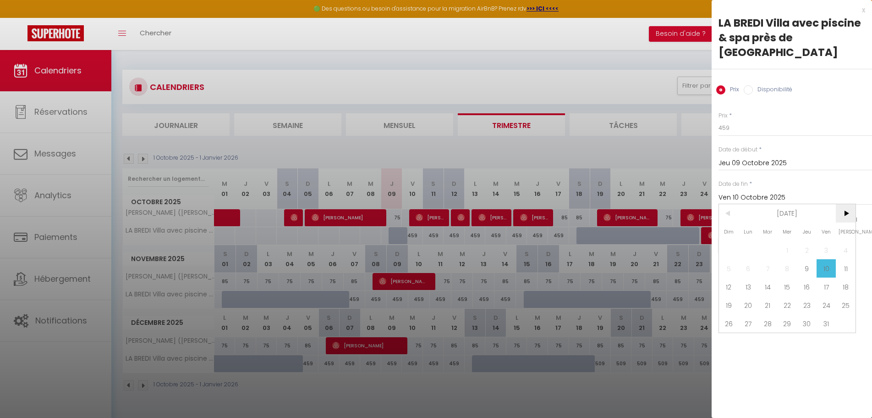
click at [847, 204] on span ">" at bounding box center [846, 213] width 20 height 18
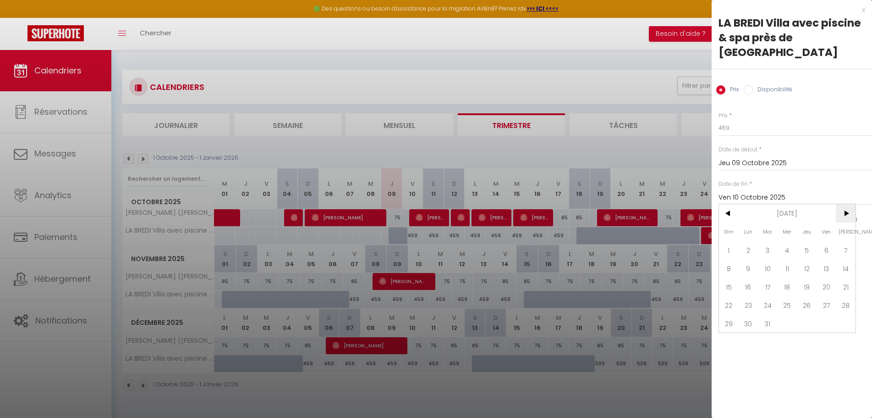
click at [847, 204] on span ">" at bounding box center [846, 213] width 20 height 18
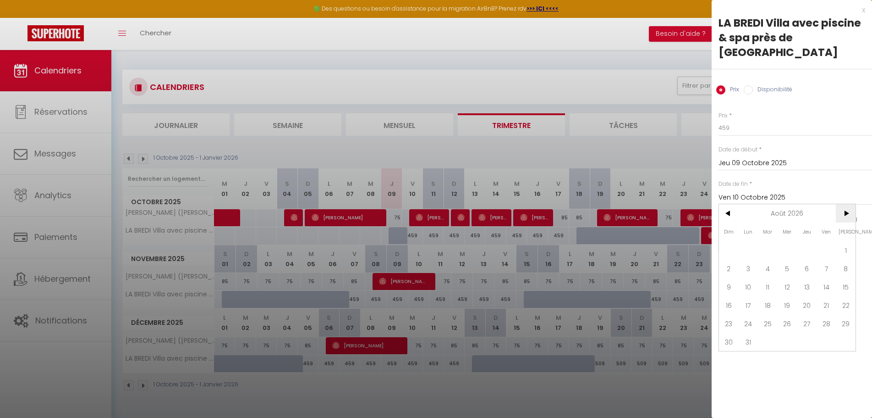
click at [847, 204] on span ">" at bounding box center [846, 213] width 20 height 18
click at [807, 314] on span "31" at bounding box center [807, 323] width 20 height 18
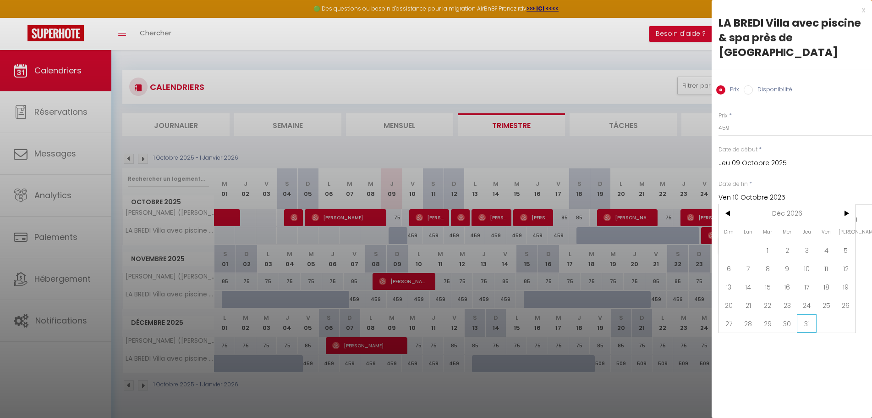
type input "Jeu 31 Décembre 2026"
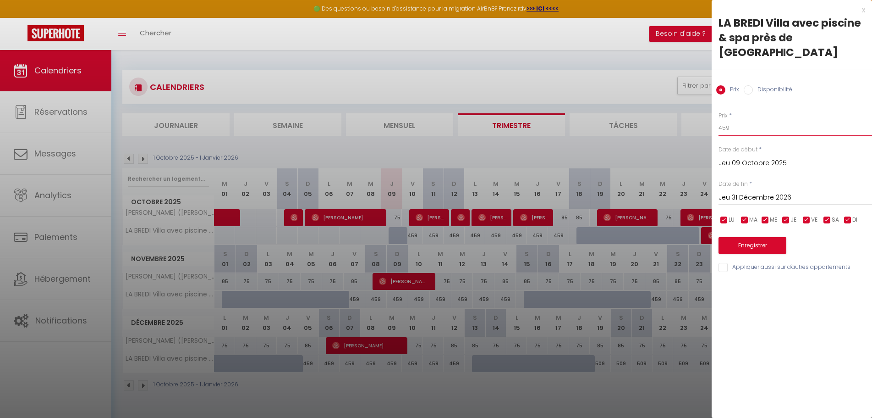
click at [726, 120] on input "459" at bounding box center [796, 128] width 154 height 16
drag, startPoint x: 730, startPoint y: 112, endPoint x: 722, endPoint y: 111, distance: 7.8
click at [722, 120] on input "459" at bounding box center [796, 128] width 154 height 16
type input "463"
click at [769, 237] on button "Enregistrer" at bounding box center [753, 245] width 68 height 16
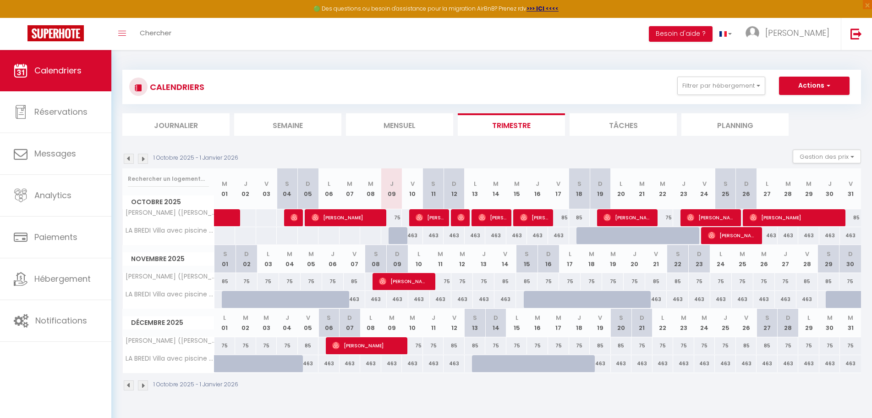
click at [602, 365] on div "463" at bounding box center [600, 363] width 21 height 17
type input "463"
type input "Ven 19 Décembre 2025"
type input "[DATE]"
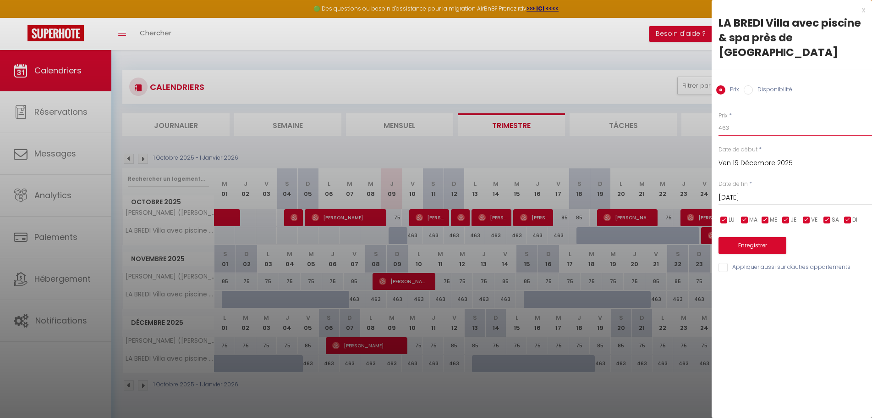
drag, startPoint x: 739, startPoint y: 112, endPoint x: 706, endPoint y: 113, distance: 33.0
click at [706, 113] on body "🟢 Des questions ou besoin d'assistance pour la migration AirBnB? Prenez rdv >>>…" at bounding box center [436, 259] width 872 height 418
click at [734, 120] on input "463" at bounding box center [796, 128] width 154 height 16
type input "509"
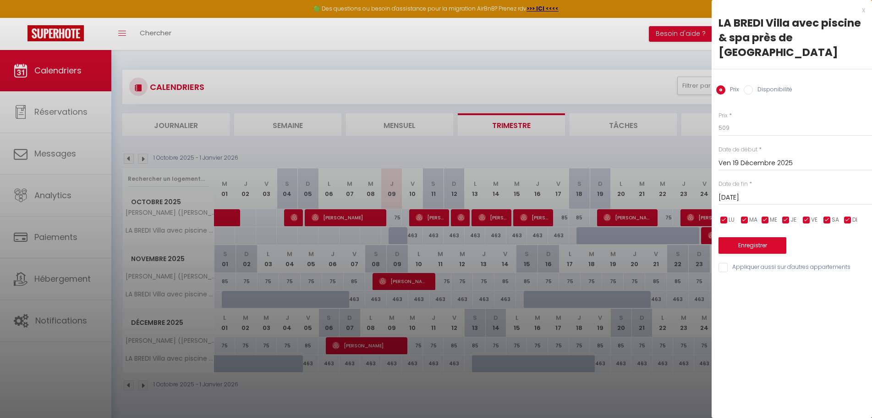
click at [811, 192] on input "[DATE]" at bounding box center [796, 198] width 154 height 12
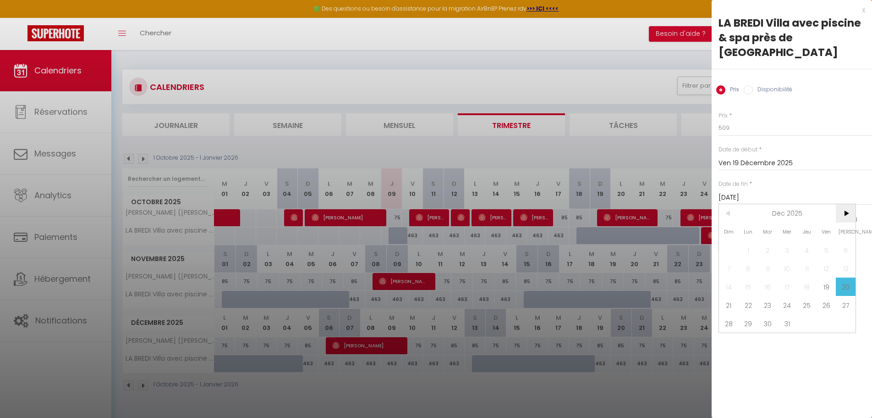
click at [845, 204] on span ">" at bounding box center [846, 213] width 20 height 18
click at [731, 259] on span "4" at bounding box center [729, 268] width 20 height 18
type input "Dim 04 Janvier 2026"
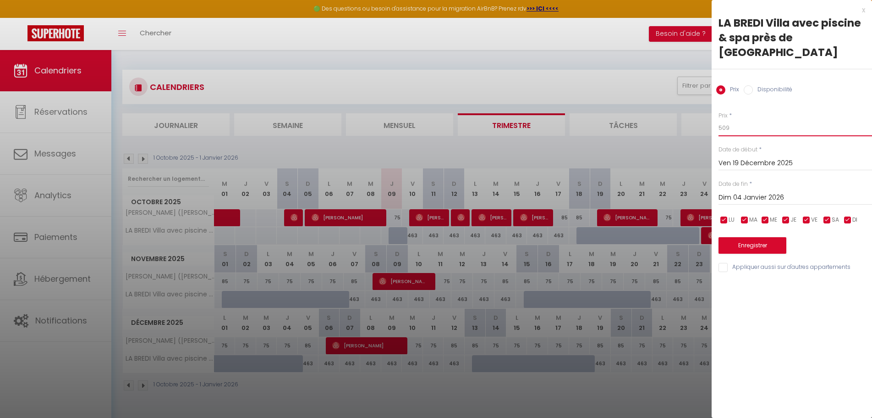
click at [725, 120] on input "509" at bounding box center [796, 128] width 154 height 16
click at [775, 120] on input "509" at bounding box center [796, 128] width 154 height 16
click at [760, 237] on button "Enregistrer" at bounding box center [753, 245] width 68 height 16
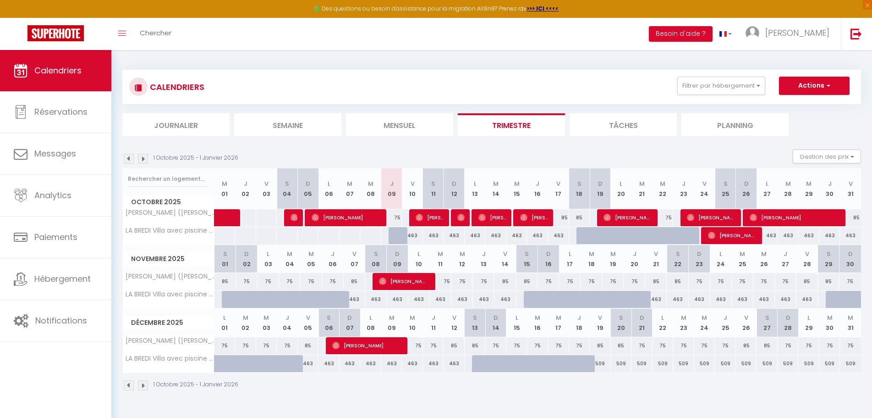
click at [440, 366] on div "463" at bounding box center [433, 363] width 21 height 17
type input "463"
type input "Jeu 11 Décembre 2025"
type input "Ven 12 Décembre 2025"
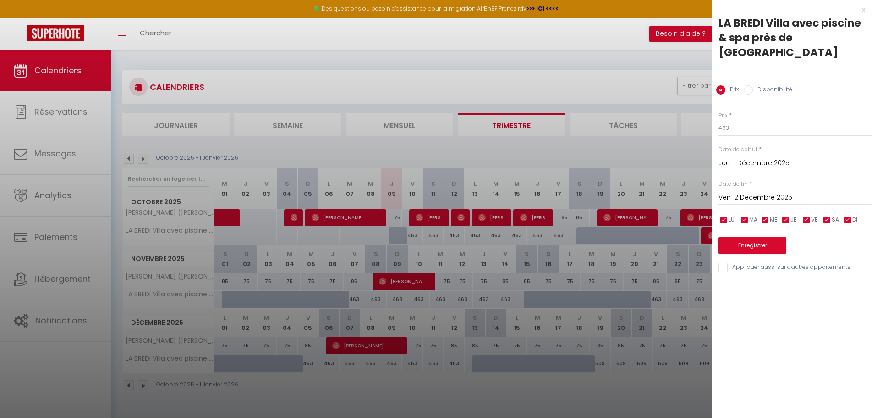
click at [791, 157] on input "Jeu 11 Décembre 2025" at bounding box center [796, 163] width 154 height 12
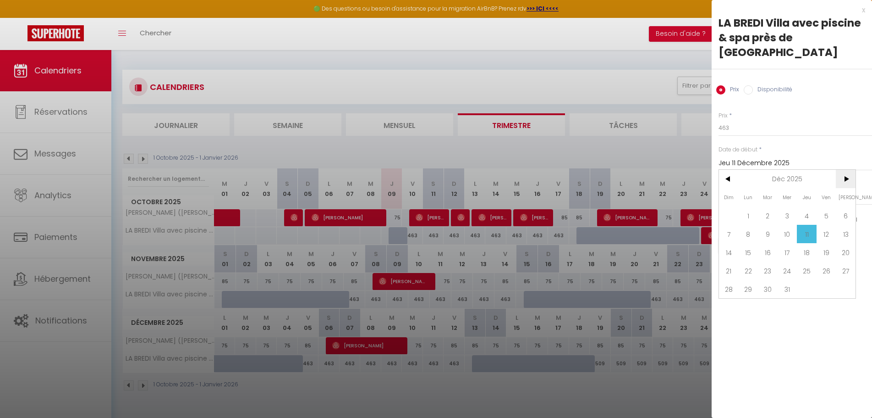
click at [845, 170] on span ">" at bounding box center [846, 179] width 20 height 18
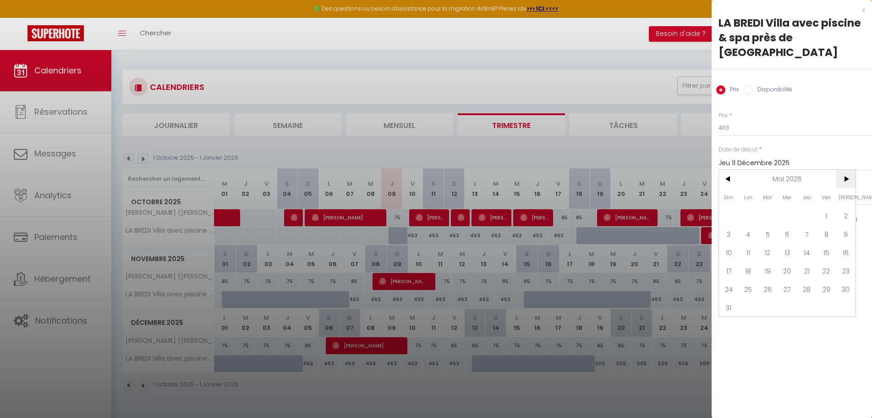
click at [845, 170] on span ">" at bounding box center [846, 179] width 20 height 18
click at [787, 206] on span "1" at bounding box center [788, 215] width 20 height 18
type input "Mer 01 Juillet 2026"
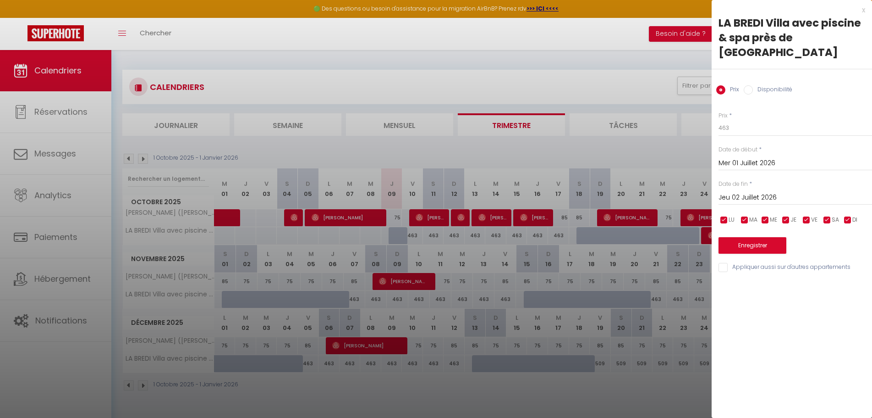
click at [785, 192] on input "Jeu 02 Juillet 2026" at bounding box center [796, 198] width 154 height 12
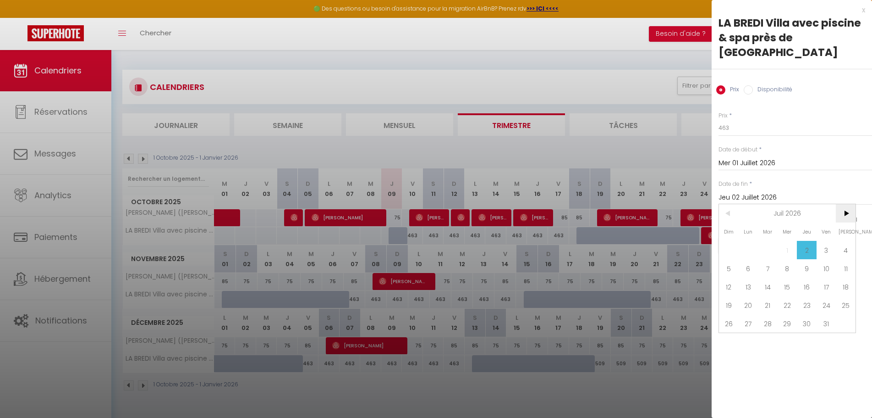
click at [851, 204] on span ">" at bounding box center [846, 213] width 20 height 18
click at [753, 332] on span "31" at bounding box center [749, 341] width 20 height 18
type input "Lun 31 Août 2026"
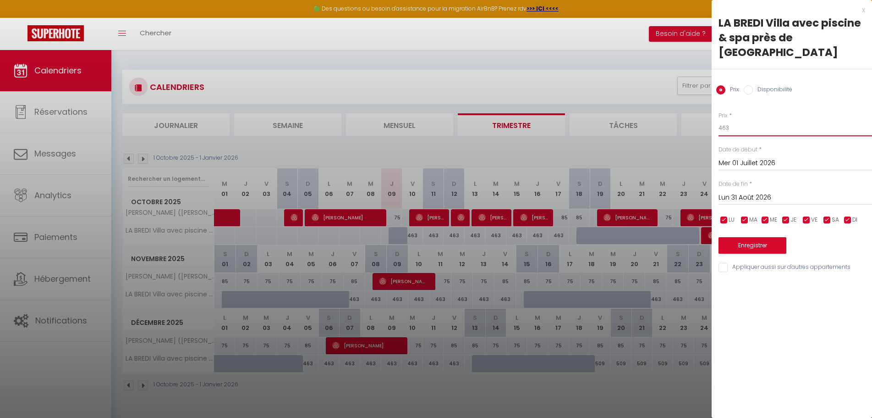
click at [739, 120] on input "463" at bounding box center [796, 128] width 154 height 16
type input "509"
click at [767, 237] on button "Enregistrer" at bounding box center [753, 245] width 68 height 16
